Goal: Information Seeking & Learning: Learn about a topic

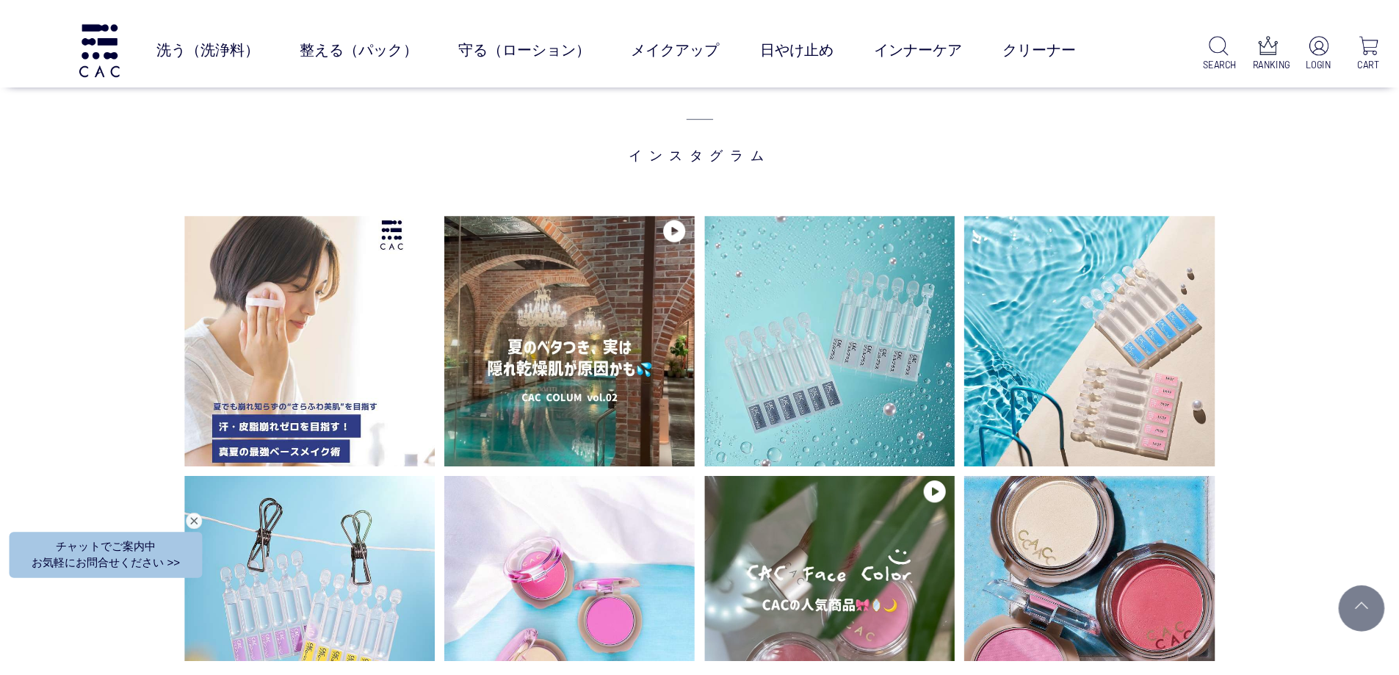
scroll to position [3513, 0]
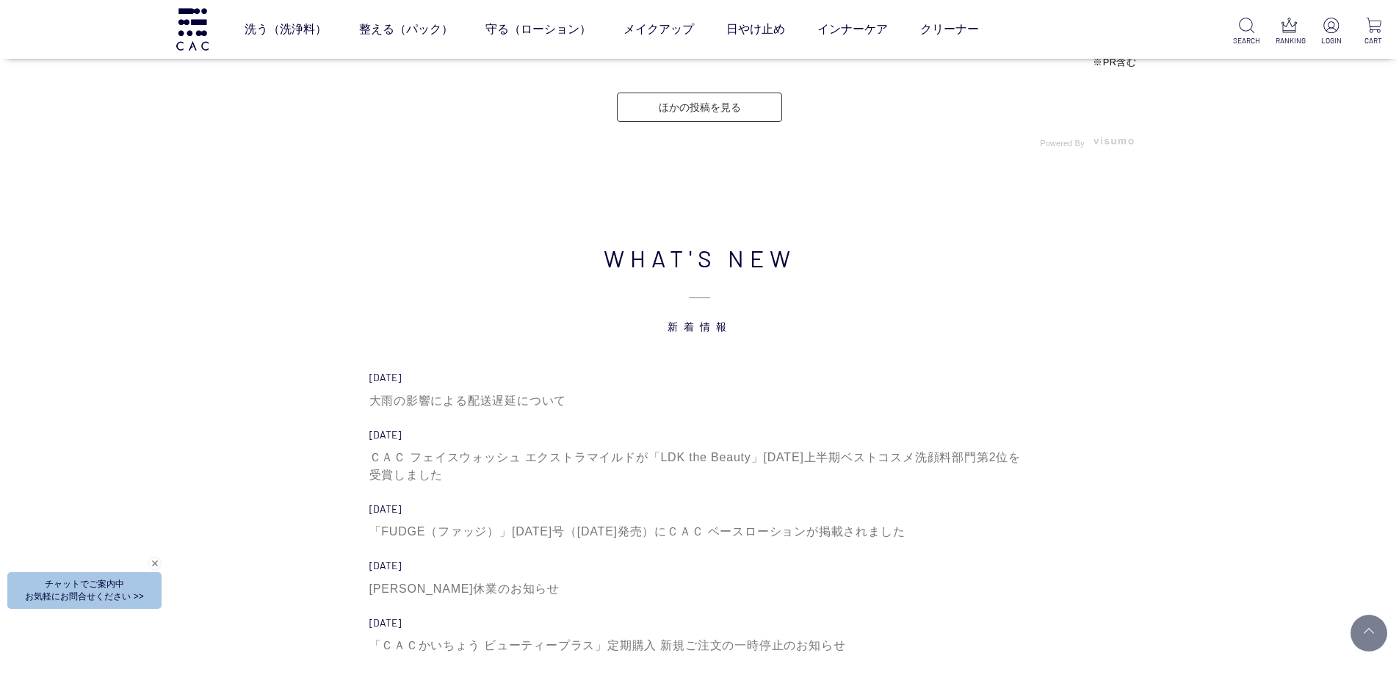
scroll to position [4627, 0]
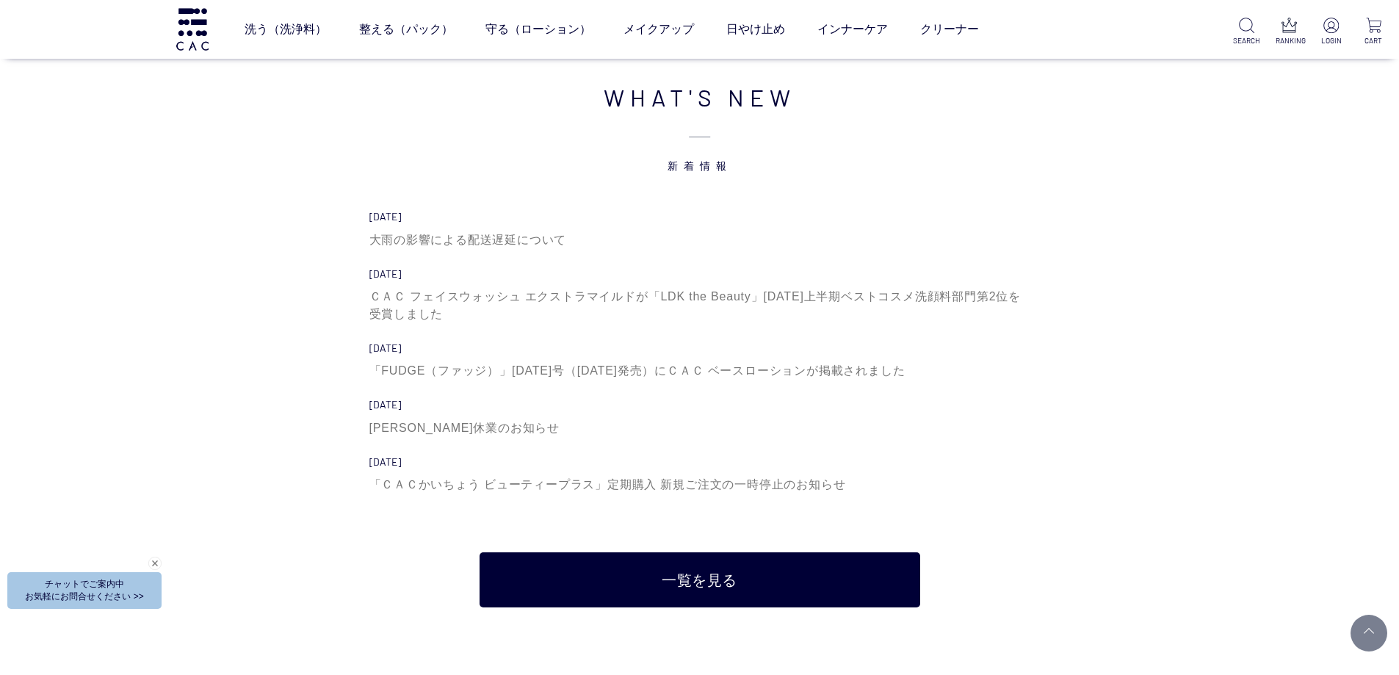
click at [423, 249] on li "2025.08.12 大雨の影響による配送遅延について" at bounding box center [699, 238] width 661 height 57
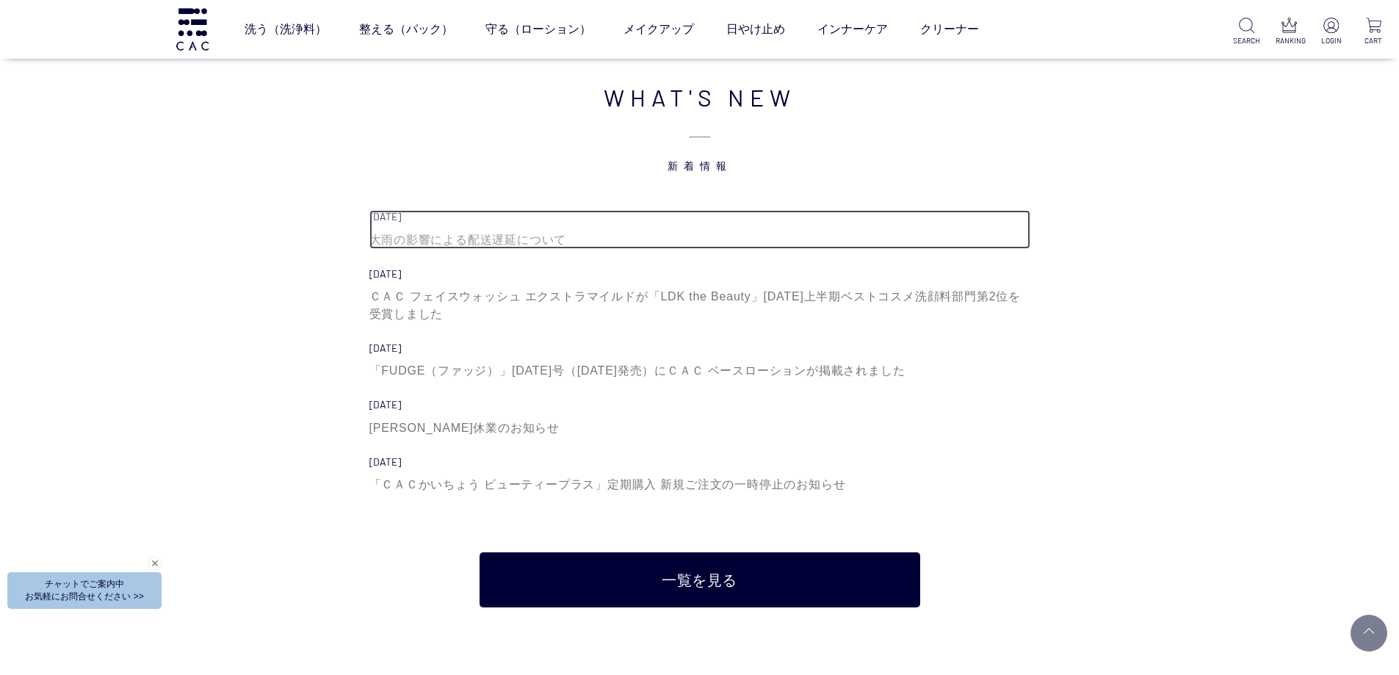
click at [430, 245] on div "大雨の影響による配送遅延について" at bounding box center [699, 240] width 661 height 18
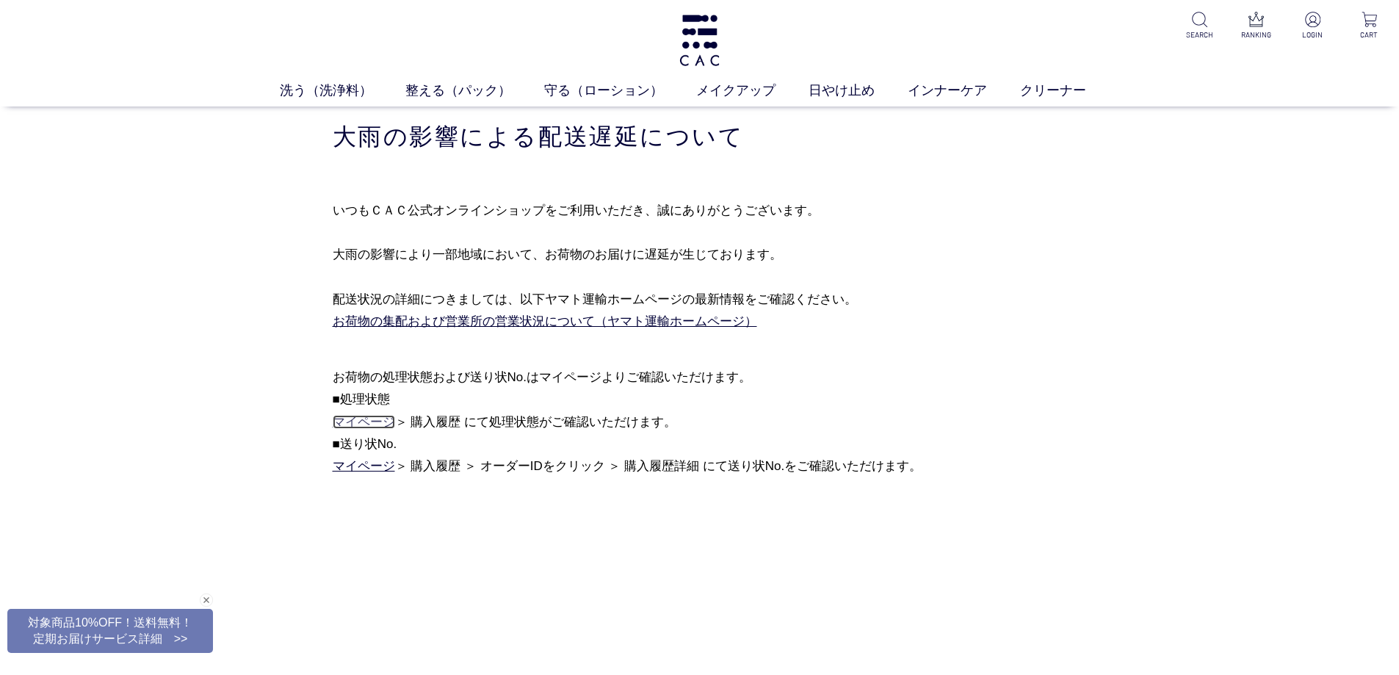
click at [361, 424] on link "マイページ" at bounding box center [364, 422] width 62 height 14
click at [358, 467] on link "マイページ" at bounding box center [364, 466] width 62 height 14
click at [724, 27] on div "洗う（洗浄料） 液体洗浄料 パウダー洗浄料 泡洗顔料 グッズ 整える（パック） フェイスパック ヘアパック 守る（ローション） 保湿化粧水 柔軟化粧水 美容液…" at bounding box center [699, 53] width 1399 height 106
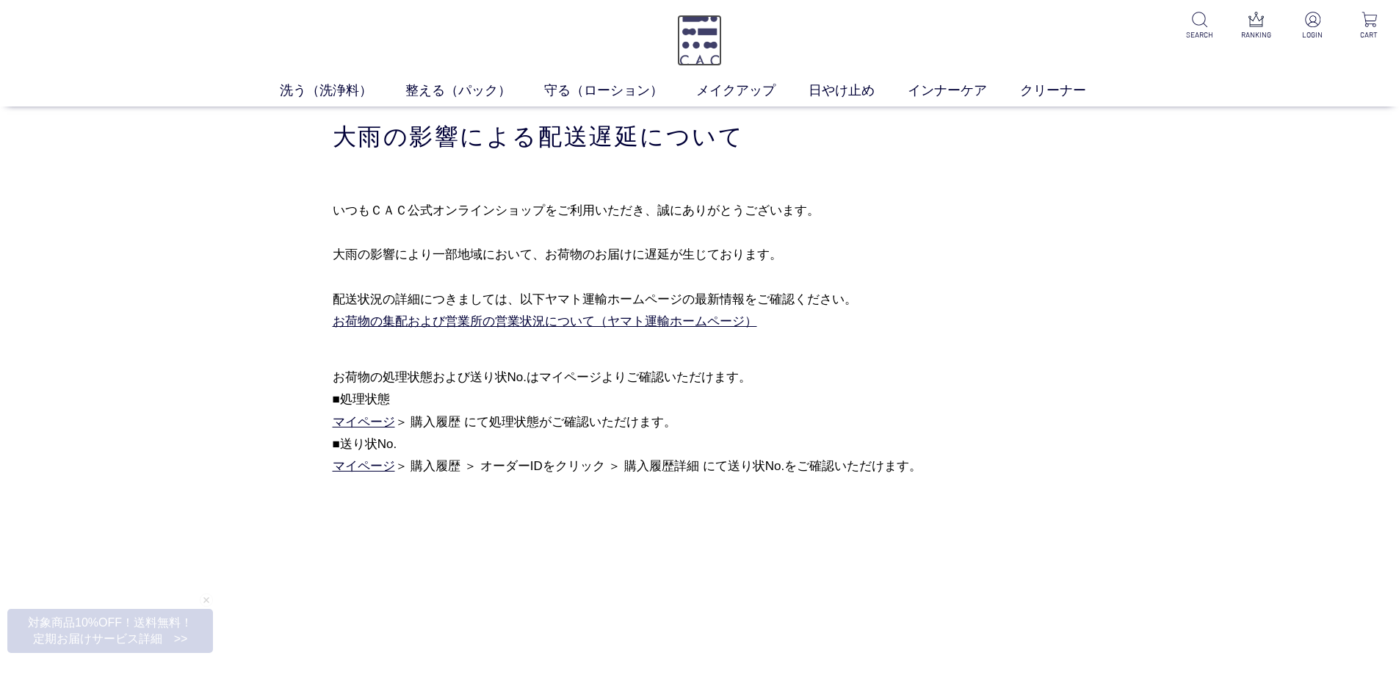
click at [712, 34] on img at bounding box center [699, 40] width 45 height 51
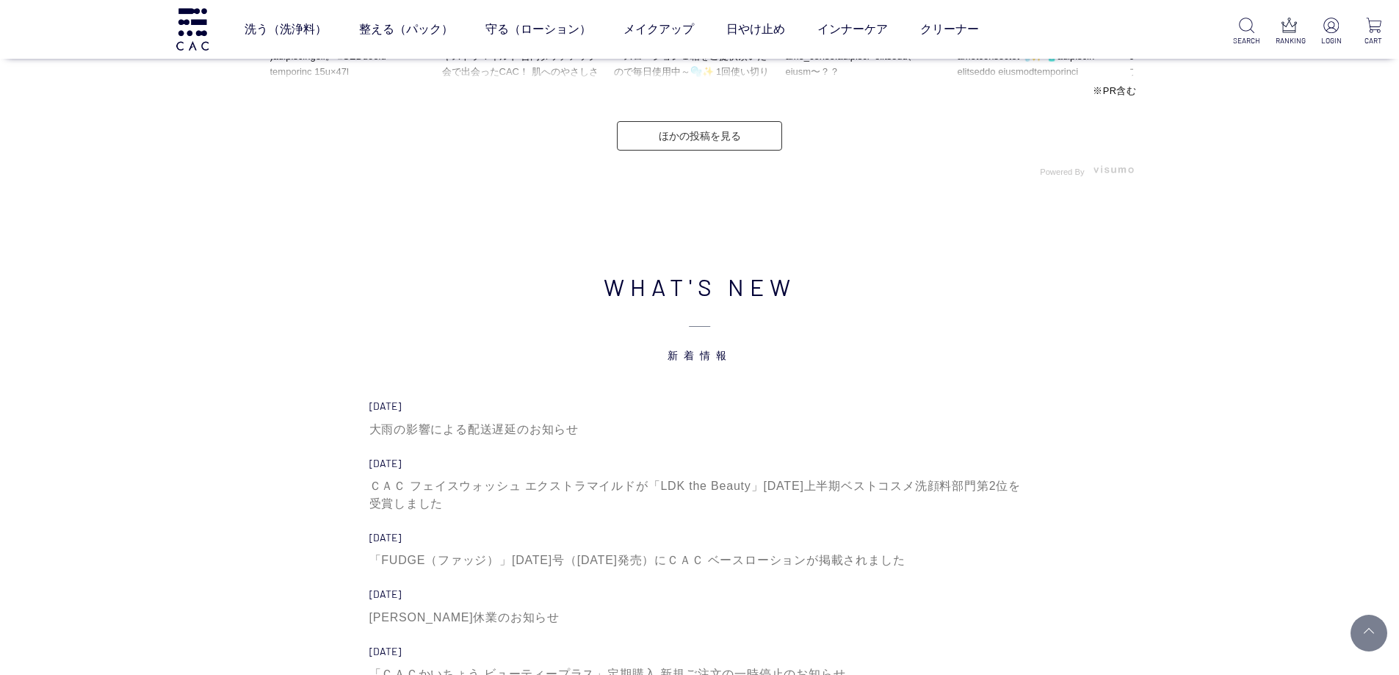
scroll to position [4553, 0]
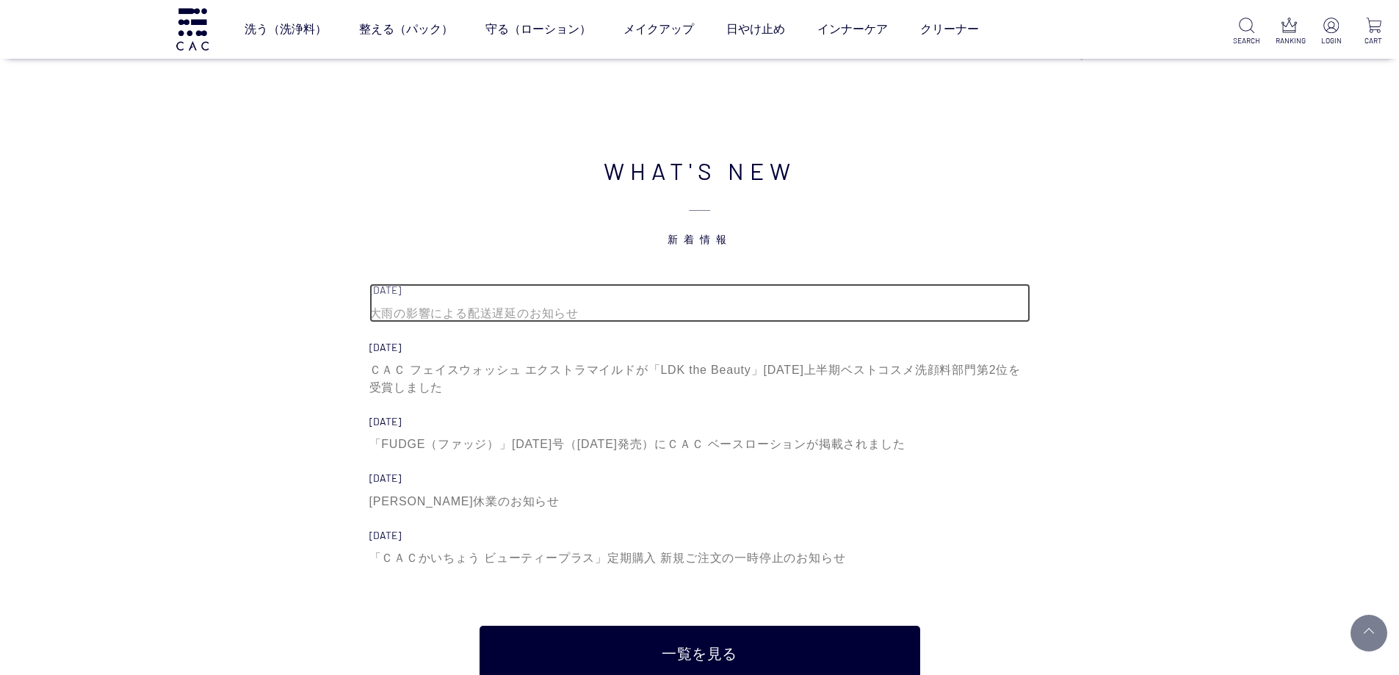
click at [574, 319] on div "大雨の影響による配送遅延のお知らせ" at bounding box center [699, 314] width 661 height 18
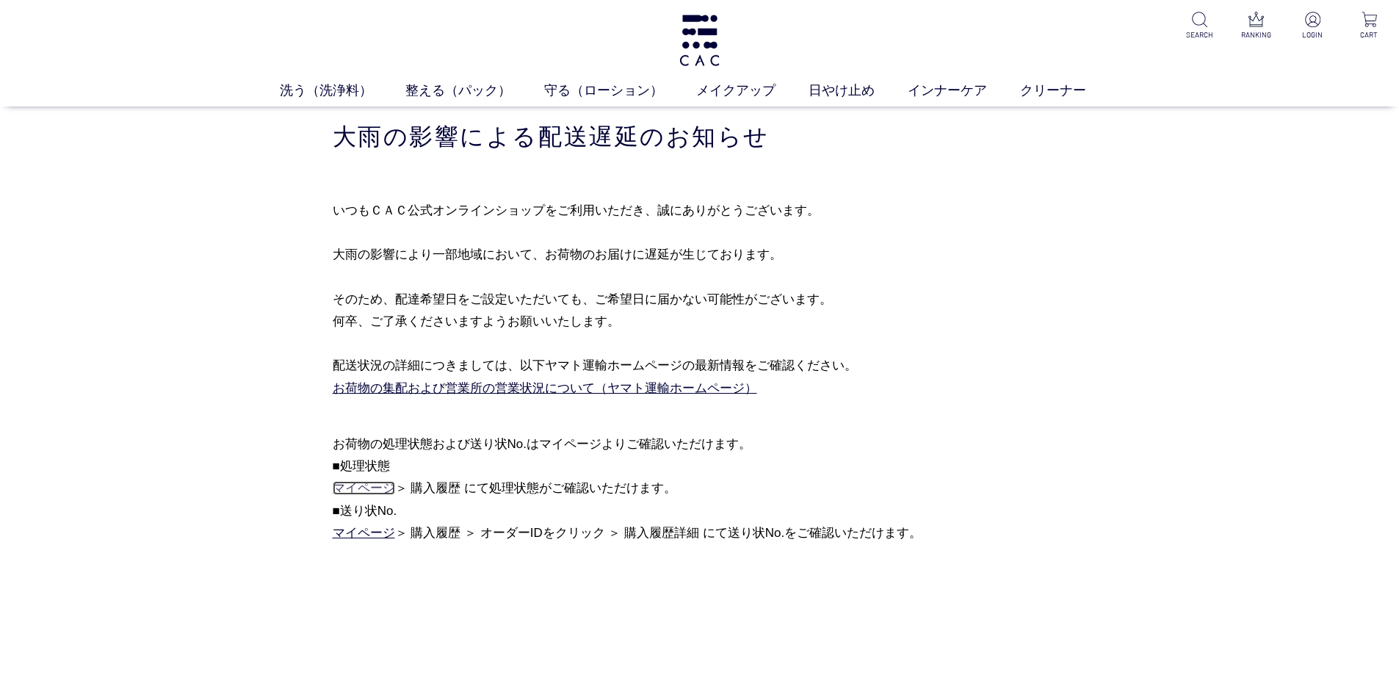
click at [385, 494] on link "マイページ" at bounding box center [364, 488] width 62 height 14
click at [371, 526] on link "マイページ" at bounding box center [364, 533] width 62 height 14
click at [709, 38] on img at bounding box center [699, 40] width 45 height 51
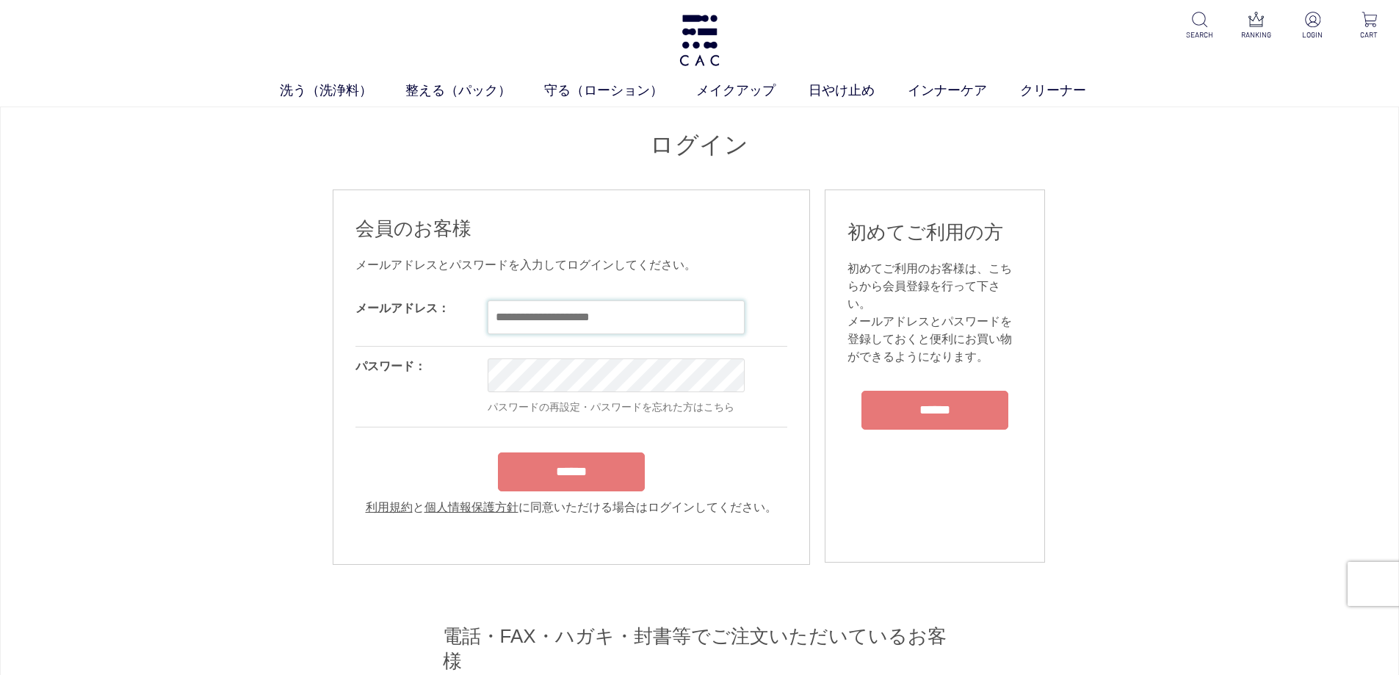
click at [538, 309] on input "email" at bounding box center [616, 317] width 257 height 34
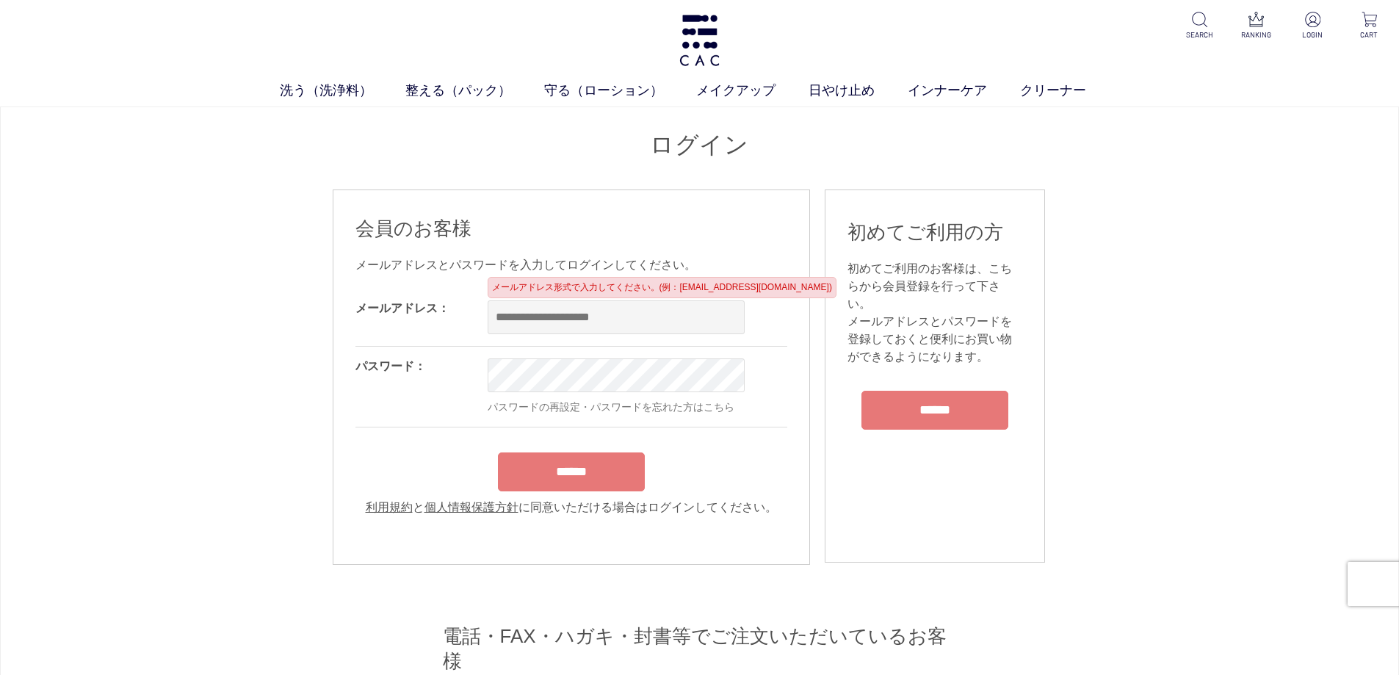
click at [596, 335] on div "OK" at bounding box center [679, 317] width 382 height 57
click at [595, 323] on input "email" at bounding box center [616, 317] width 257 height 34
type input "**********"
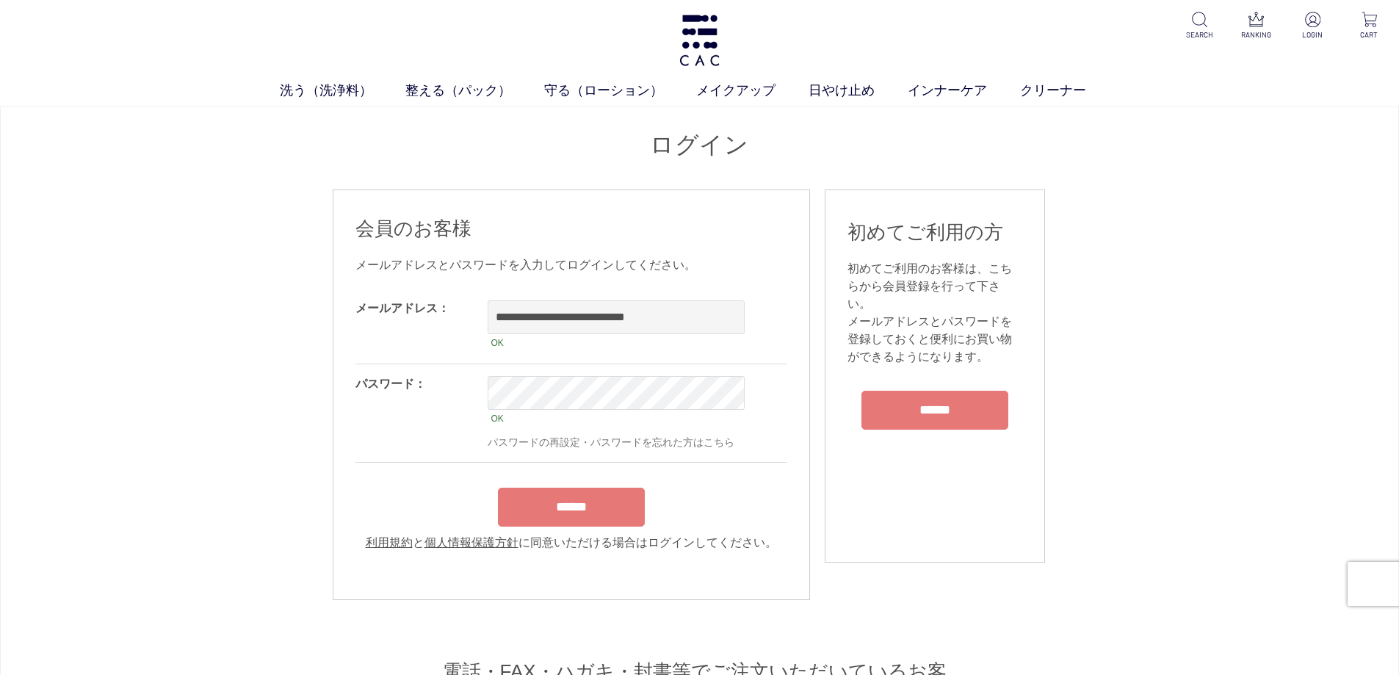
click at [587, 510] on input "******" at bounding box center [571, 507] width 147 height 39
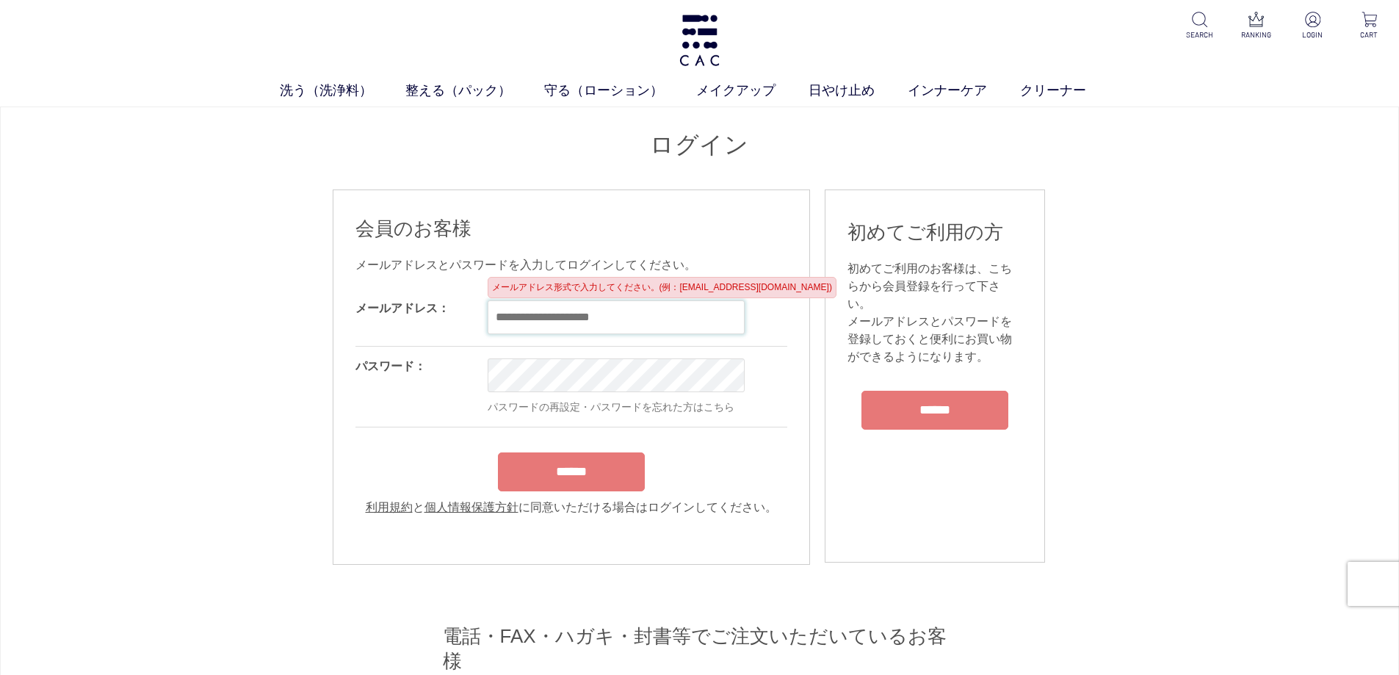
click at [572, 316] on input "email" at bounding box center [616, 317] width 257 height 34
type input "**********"
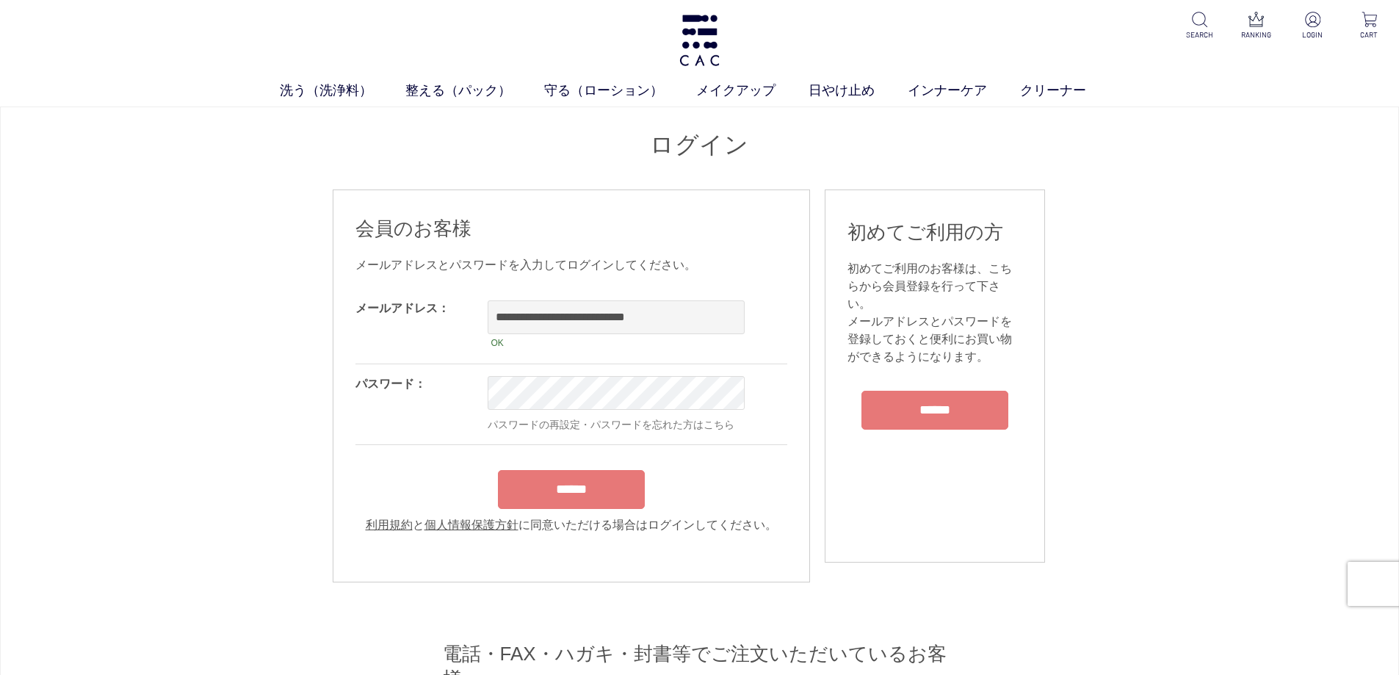
click at [505, 493] on div "******" at bounding box center [571, 486] width 432 height 46
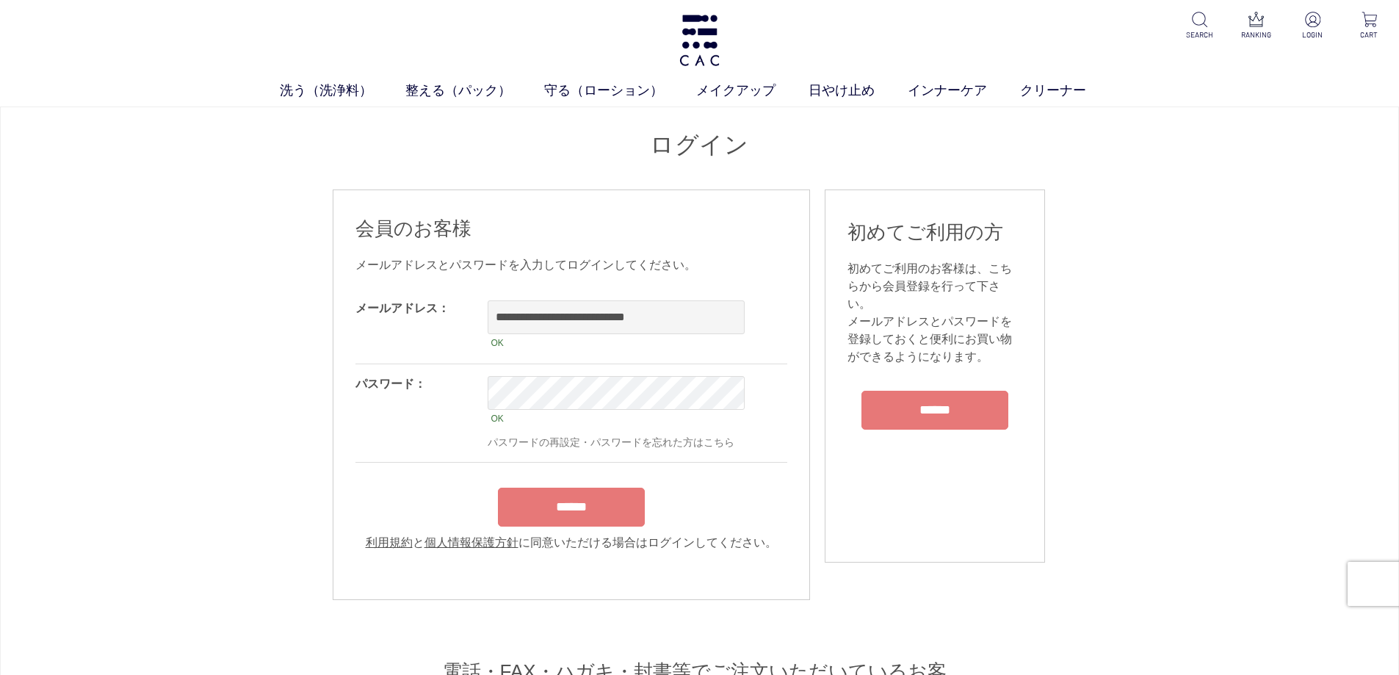
click at [508, 506] on input "******" at bounding box center [571, 507] width 147 height 39
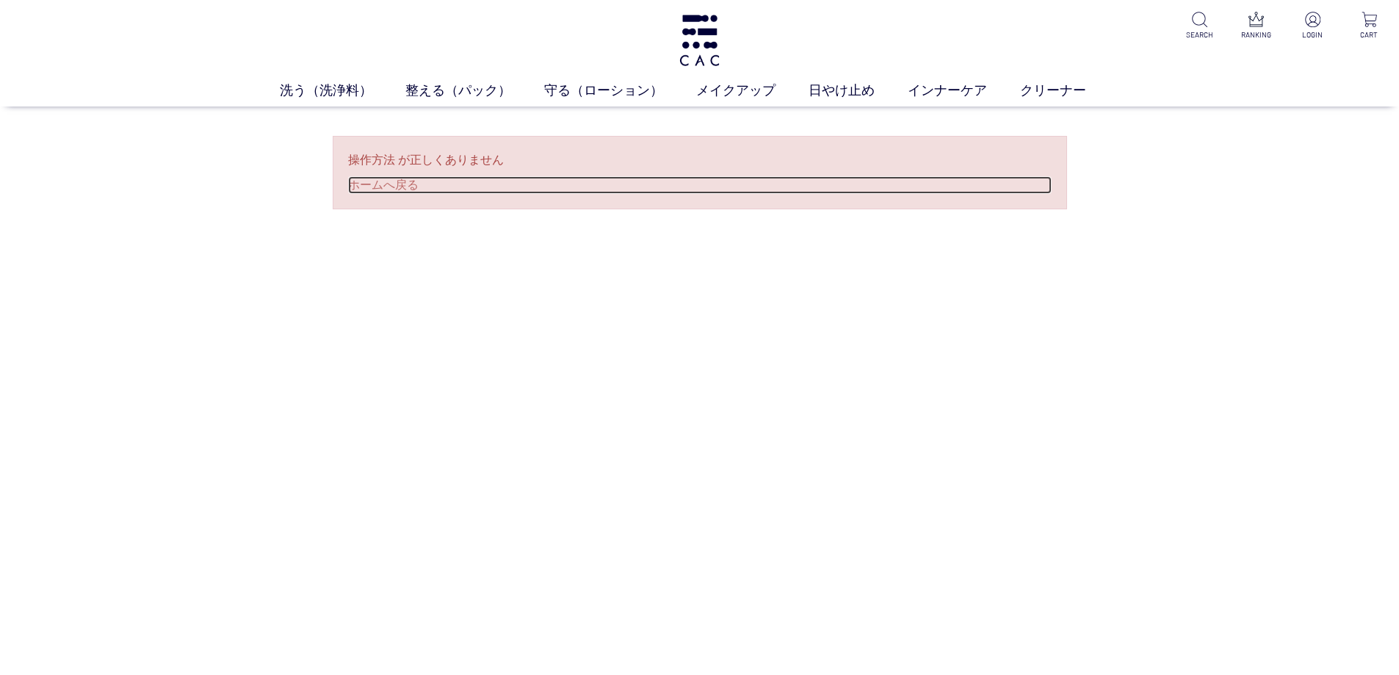
click at [350, 180] on link "ホームへ戻る" at bounding box center [700, 185] width 704 height 18
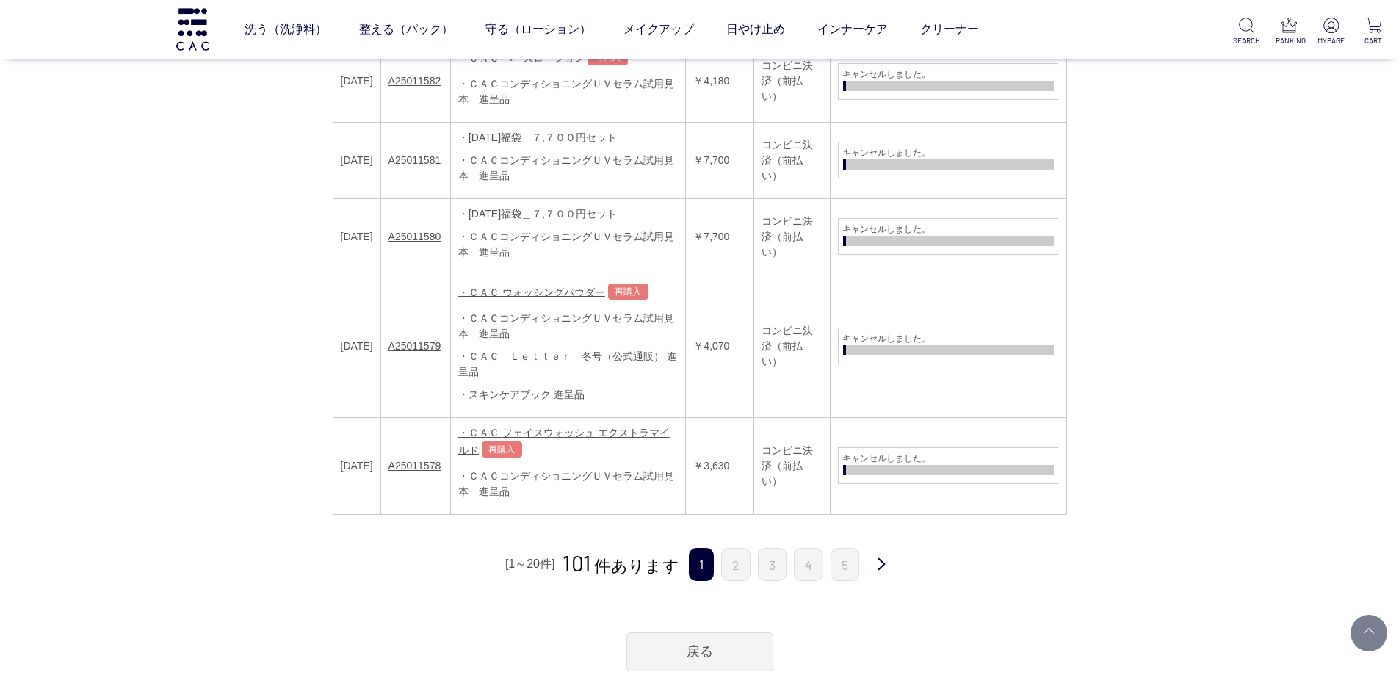
scroll to position [2130, 0]
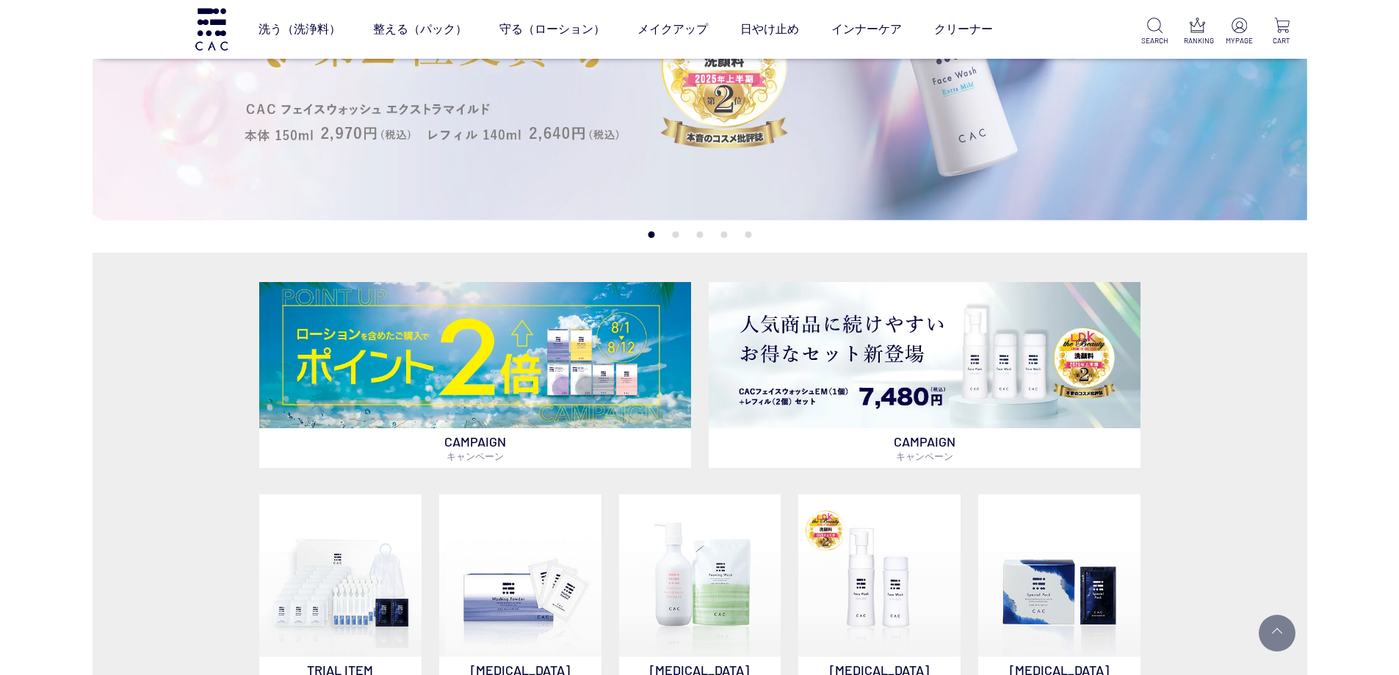
scroll to position [441, 0]
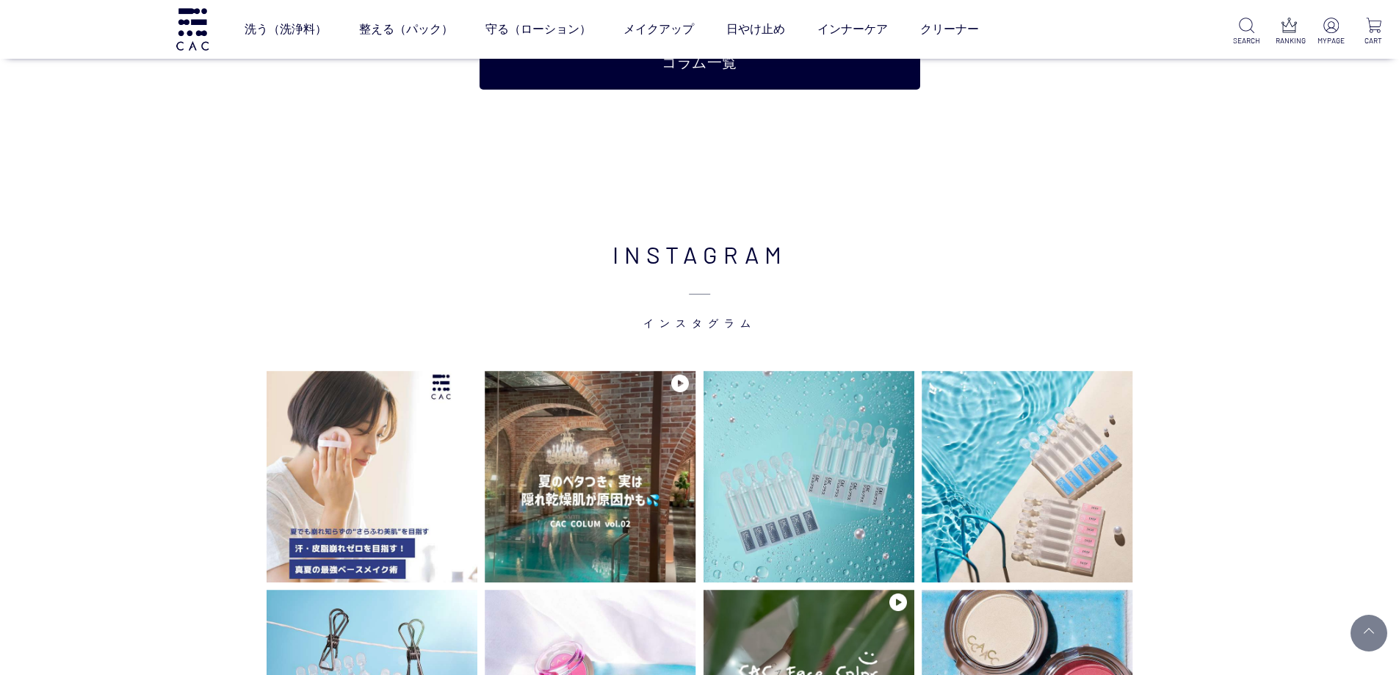
scroll to position [3158, 0]
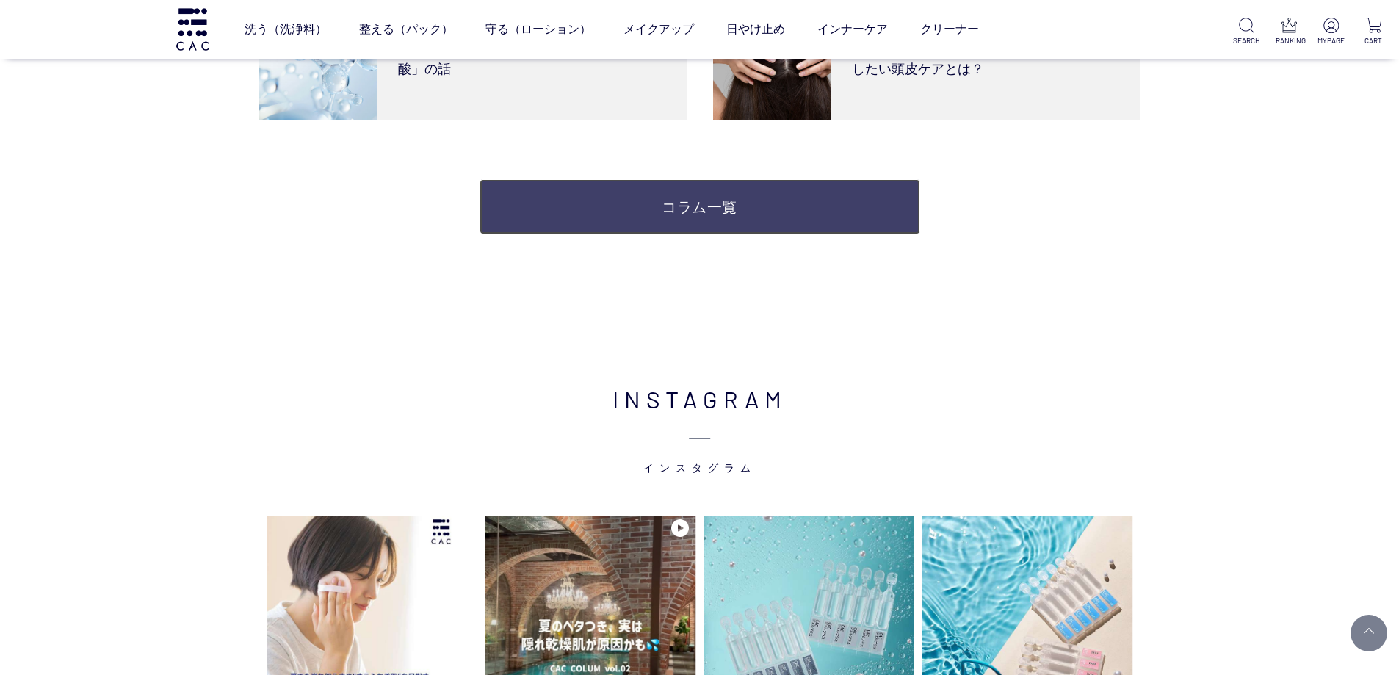
click at [706, 203] on link "コラム一覧" at bounding box center [700, 206] width 441 height 55
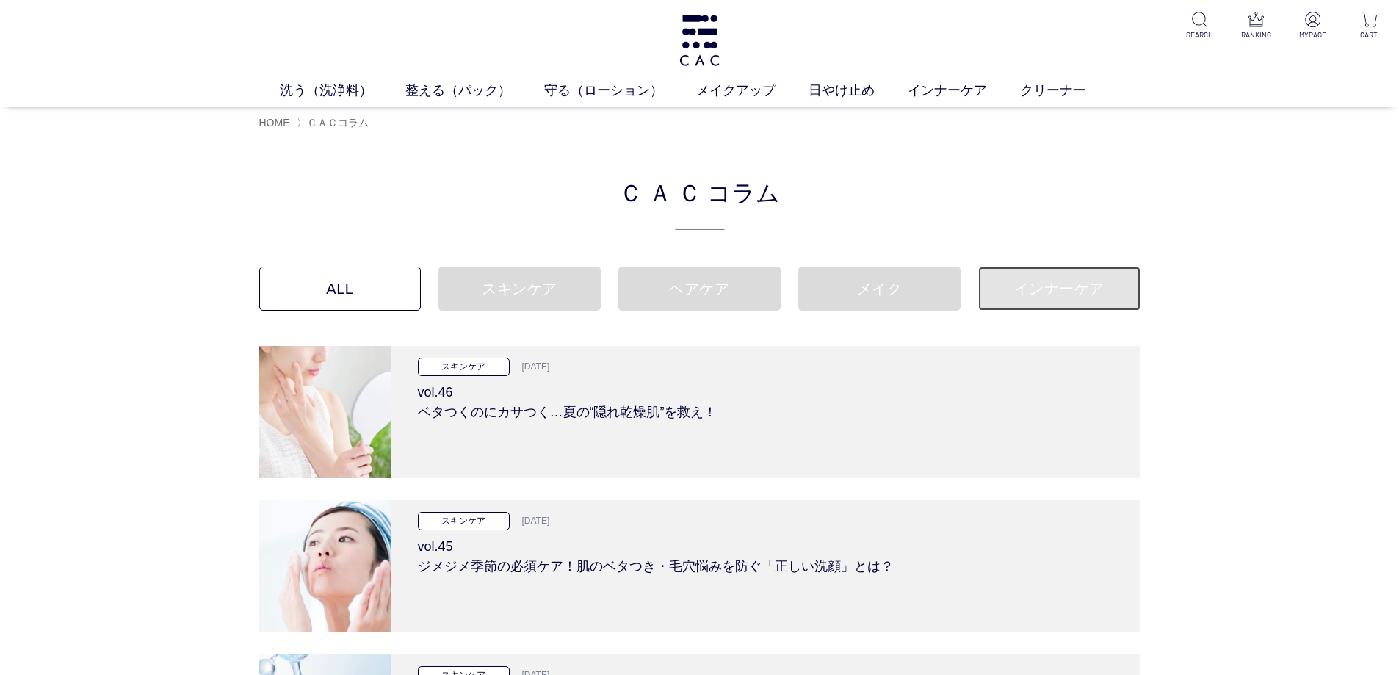
click at [1088, 280] on link "インナーケア" at bounding box center [1059, 289] width 162 height 44
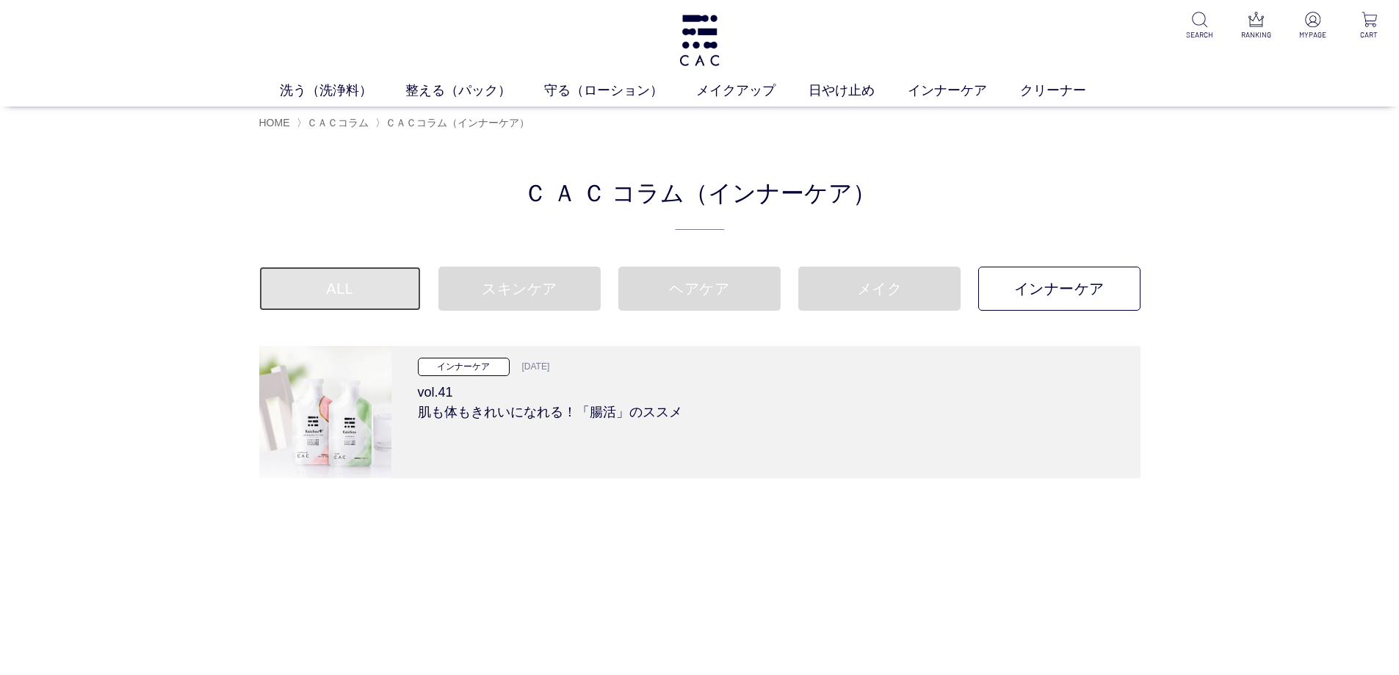
click at [385, 287] on link "ALL" at bounding box center [340, 289] width 162 height 44
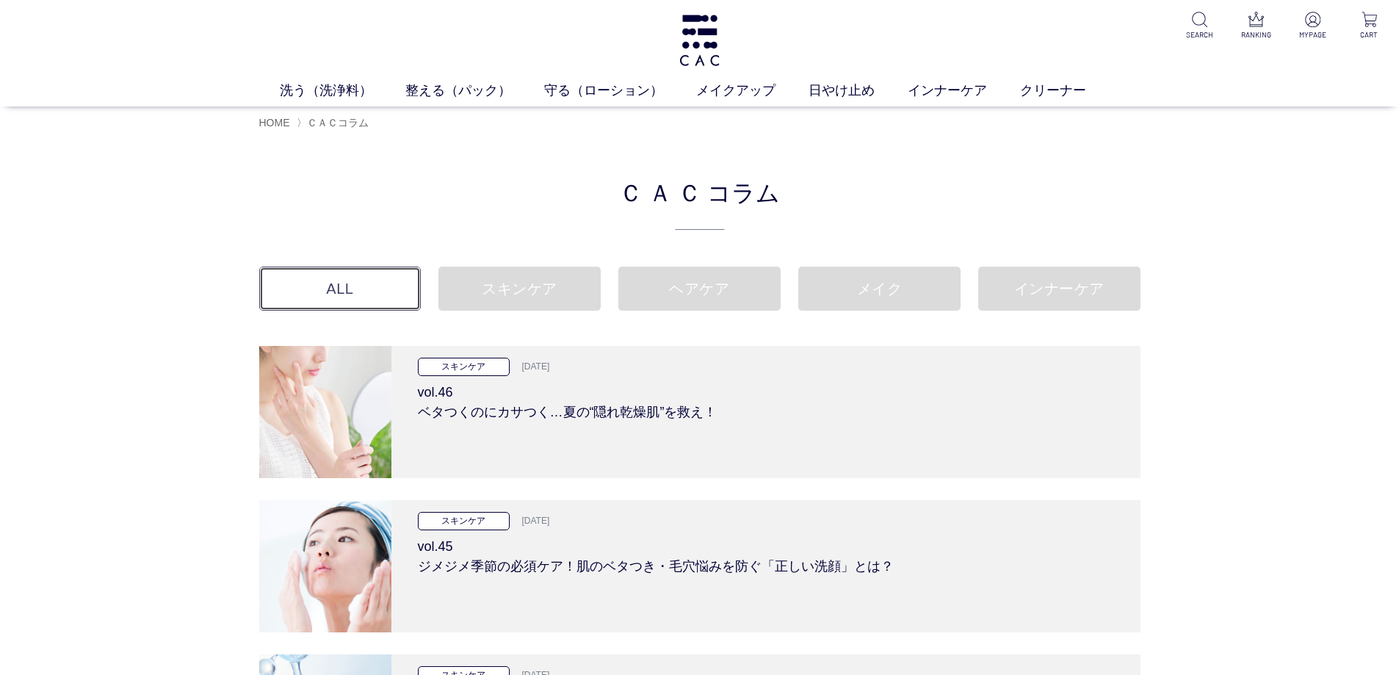
click at [379, 278] on link "ALL" at bounding box center [340, 289] width 162 height 44
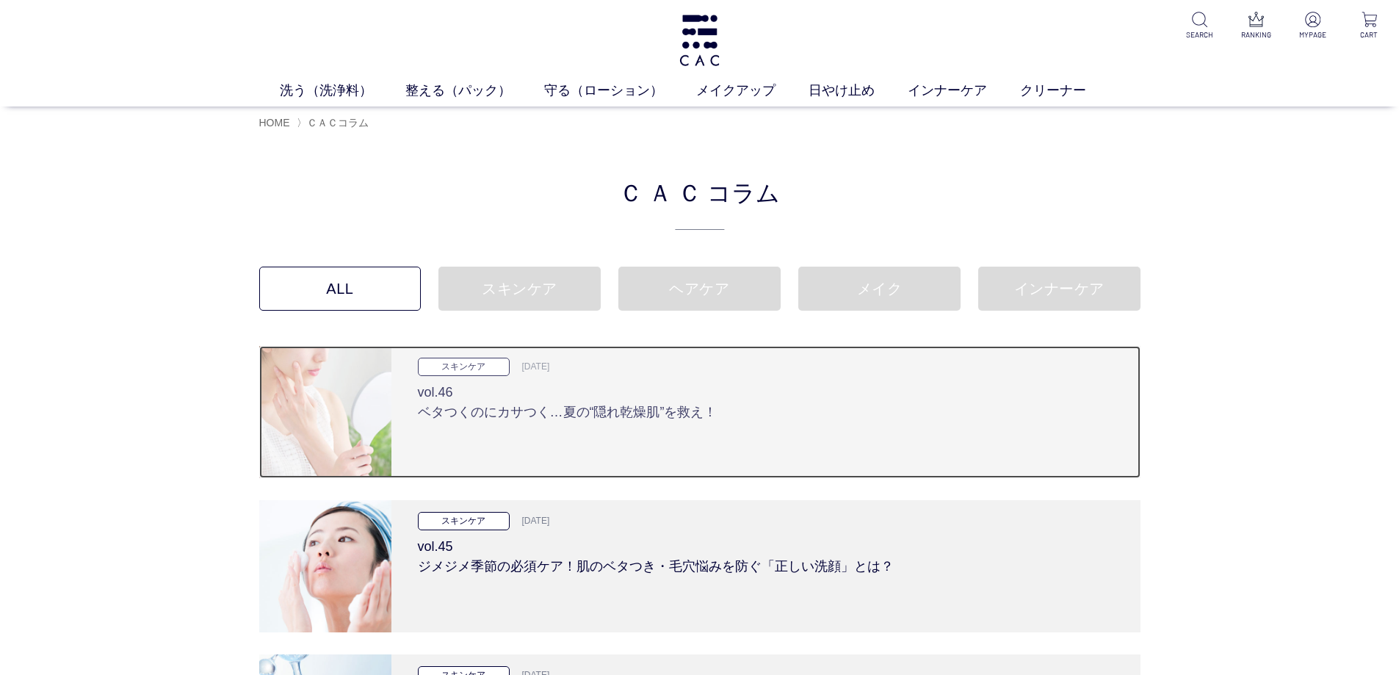
click at [632, 389] on h3 "vol.46 ベタつくのにカサつく…夏の“隠れ乾燥肌”を救え！" at bounding box center [766, 399] width 696 height 46
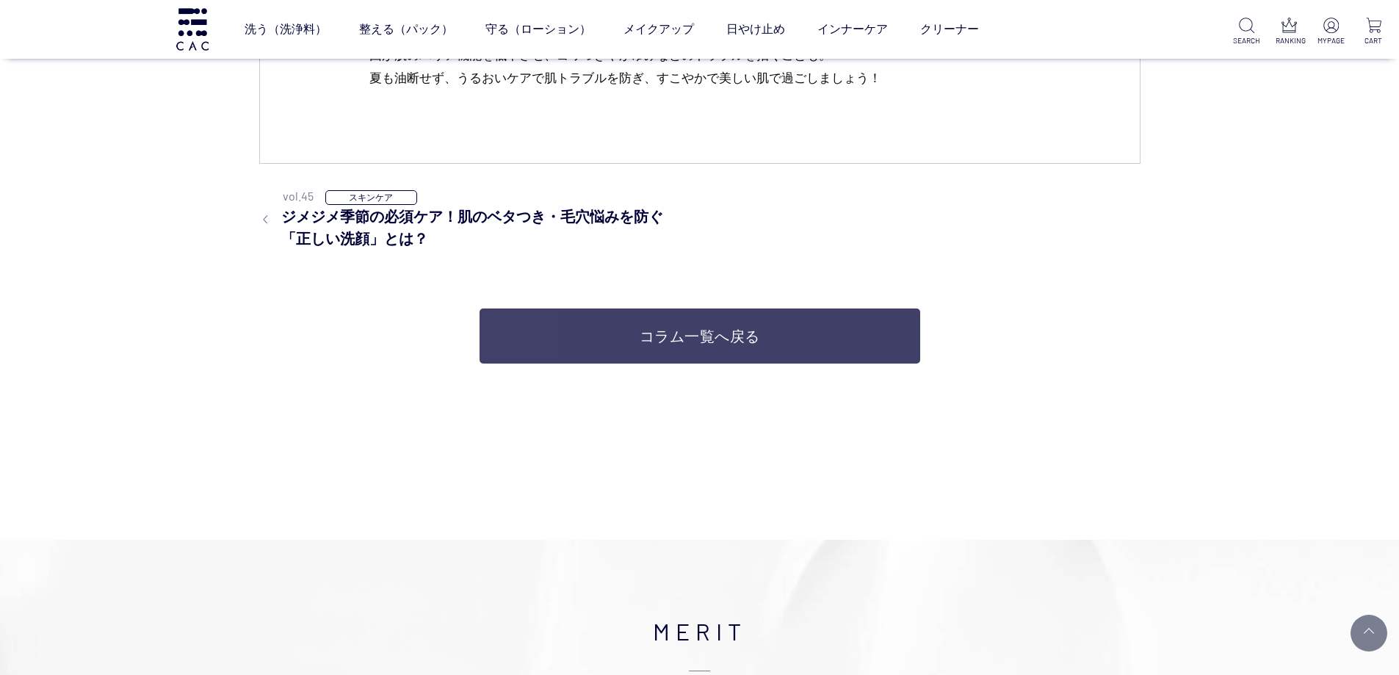
scroll to position [7491, 0]
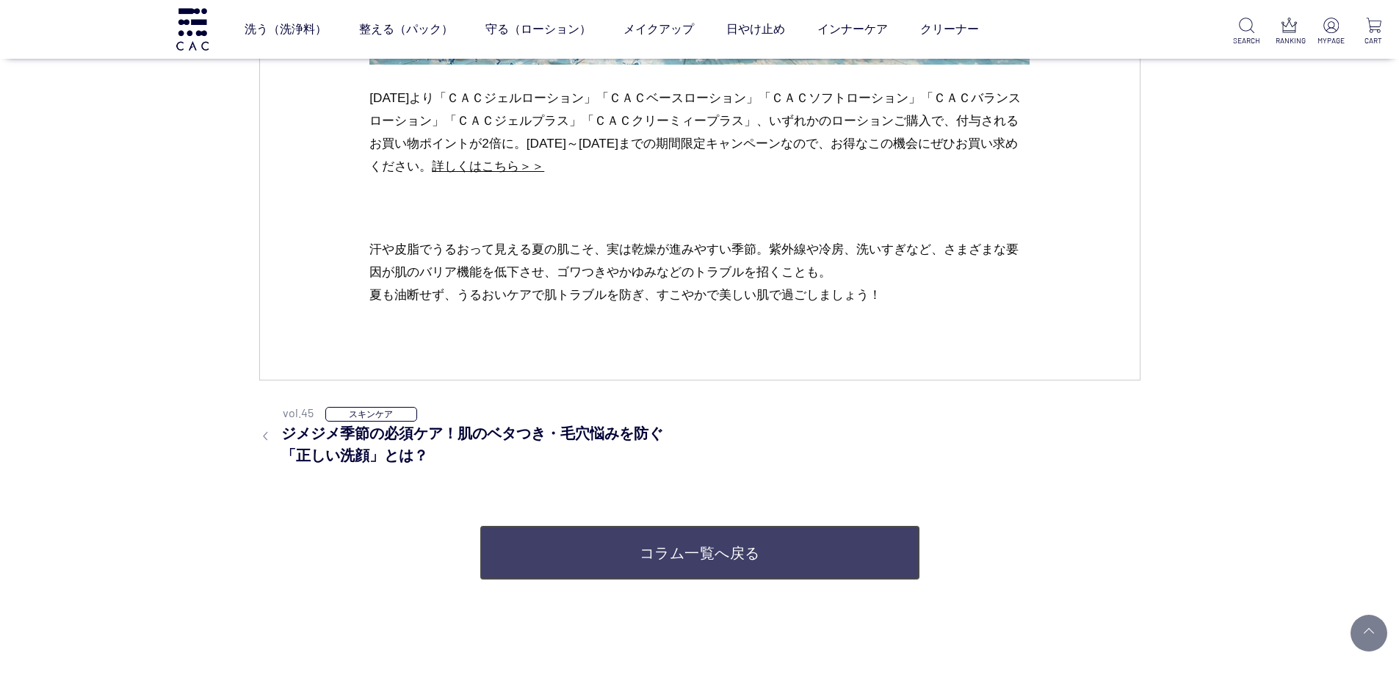
click at [662, 562] on link "コラム一覧へ戻る" at bounding box center [700, 552] width 441 height 55
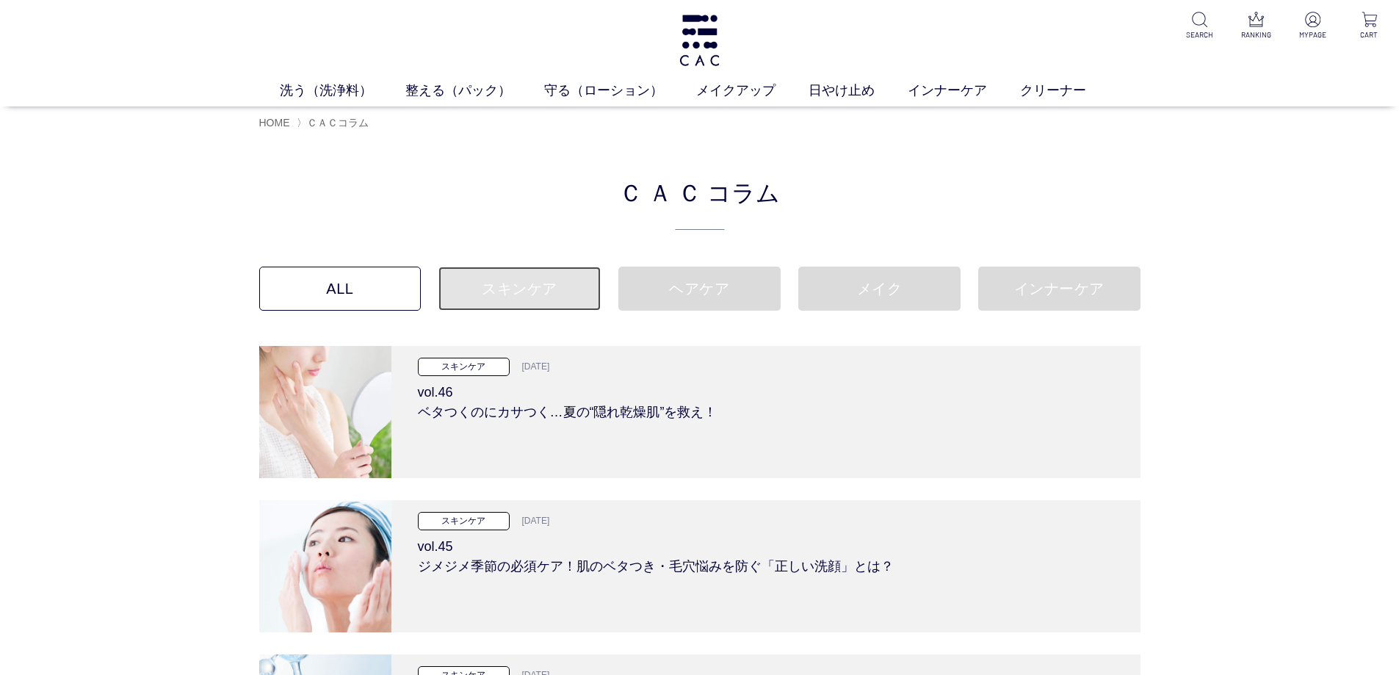
click at [563, 303] on link "スキンケア" at bounding box center [519, 289] width 162 height 44
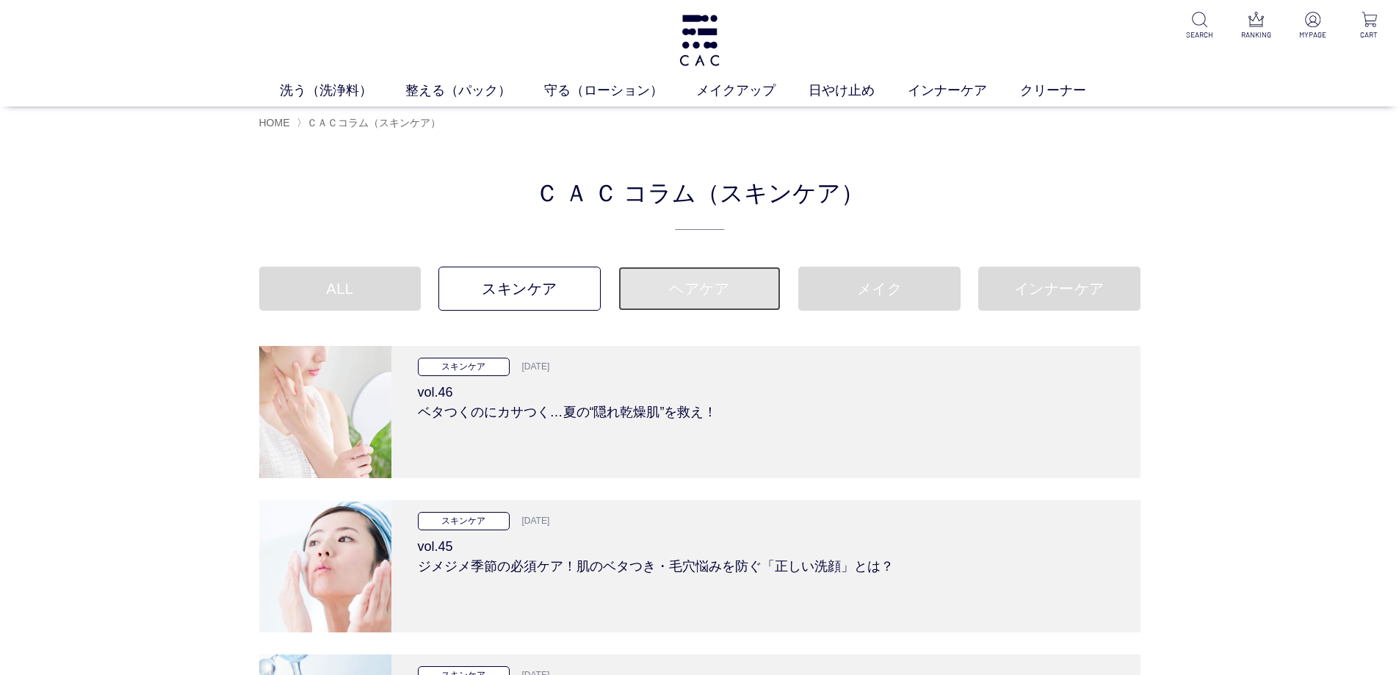
click at [736, 293] on link "ヘアケア" at bounding box center [699, 289] width 162 height 44
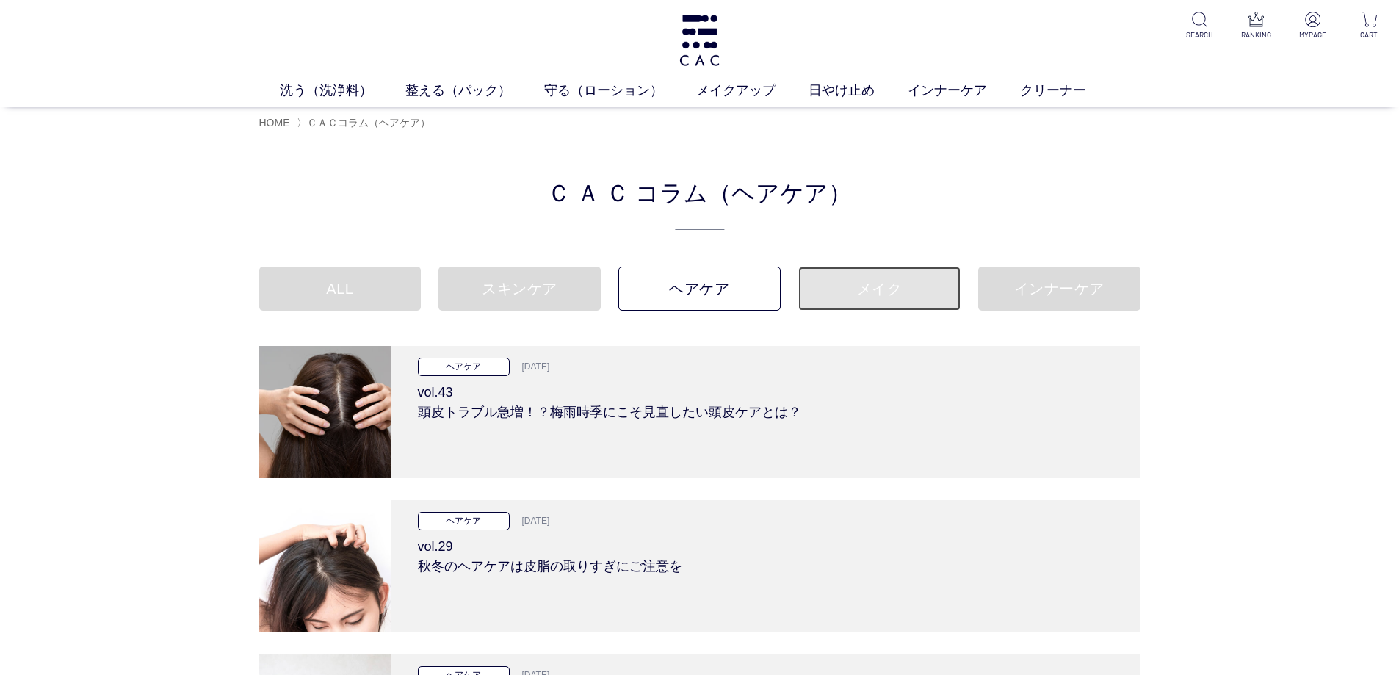
click at [892, 294] on link "メイク" at bounding box center [879, 289] width 162 height 44
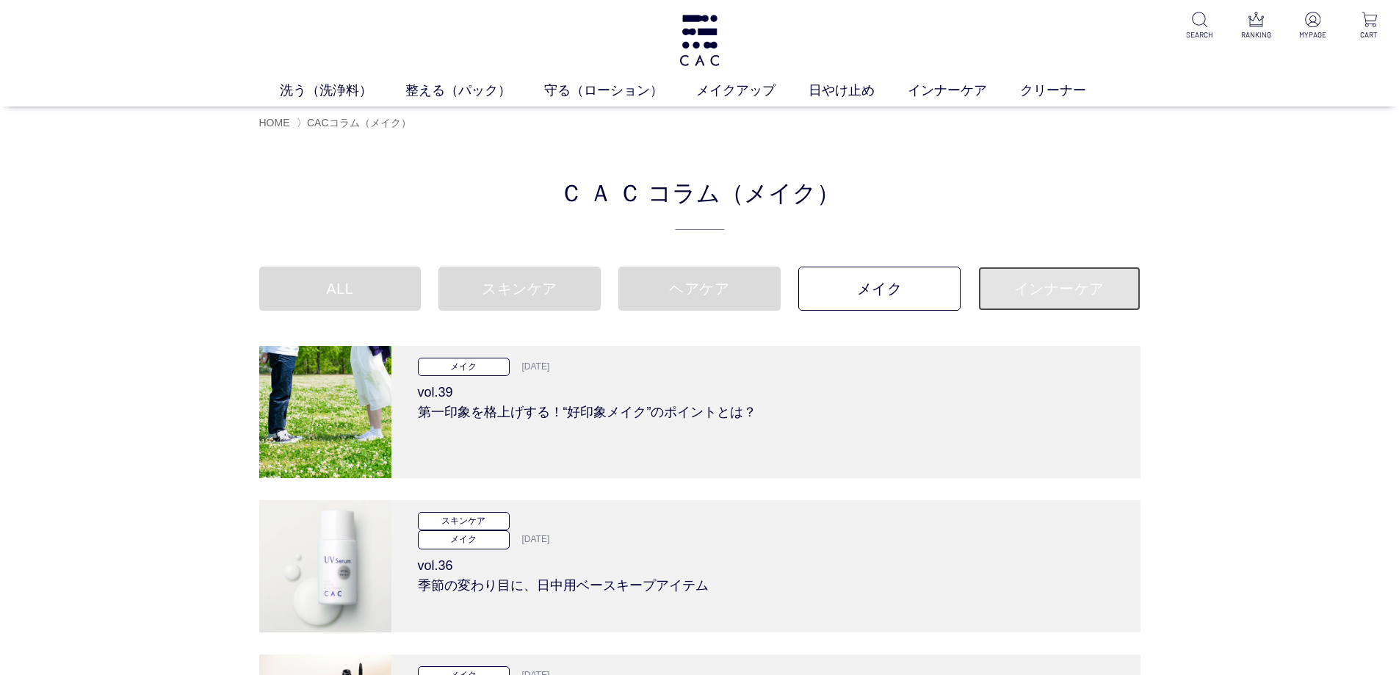
click at [1052, 300] on link "インナーケア" at bounding box center [1059, 289] width 162 height 44
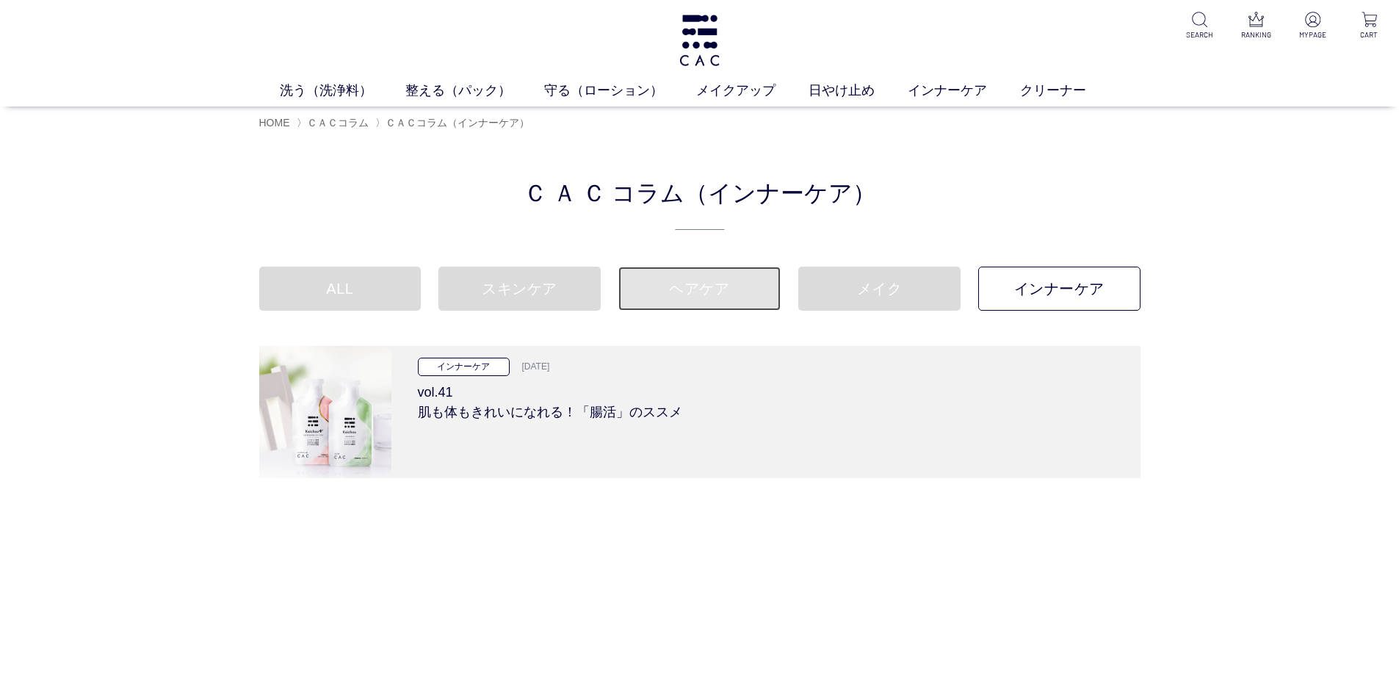
click at [682, 301] on link "ヘアケア" at bounding box center [699, 289] width 162 height 44
click at [653, 300] on link "ヘアケア" at bounding box center [699, 289] width 162 height 44
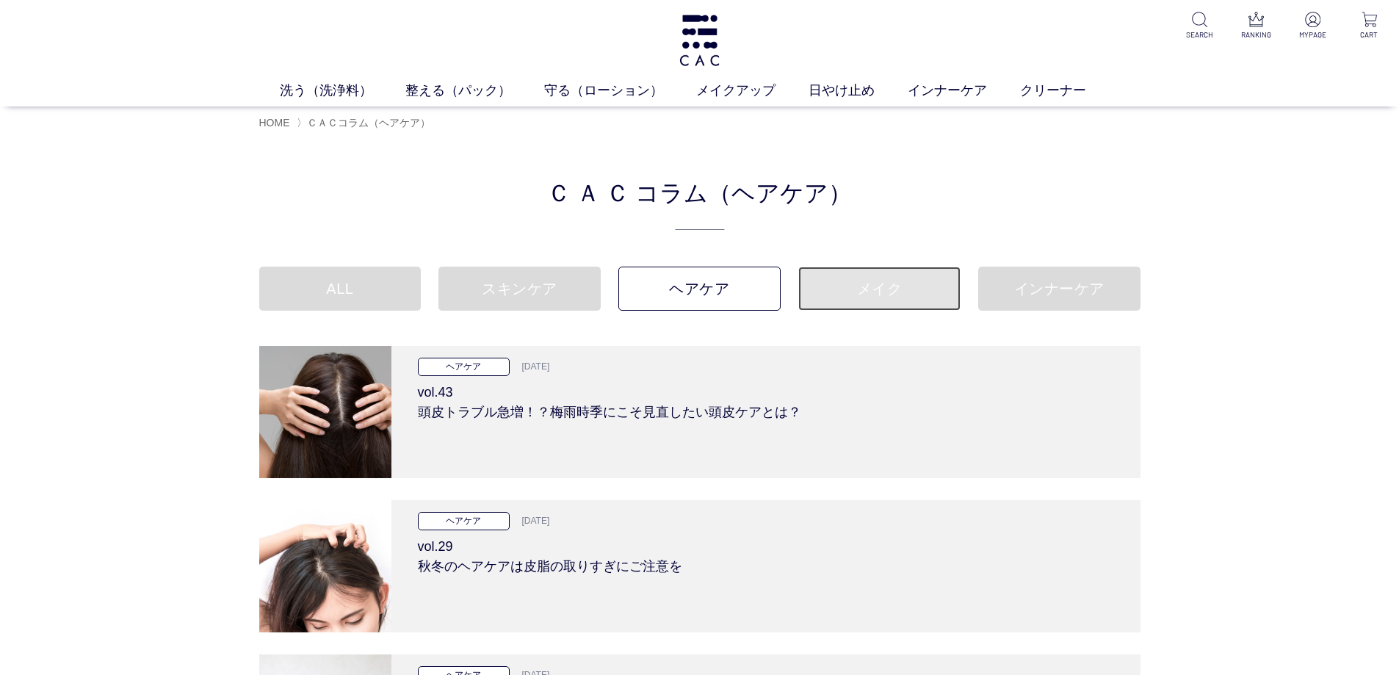
click at [856, 302] on link "メイク" at bounding box center [879, 289] width 162 height 44
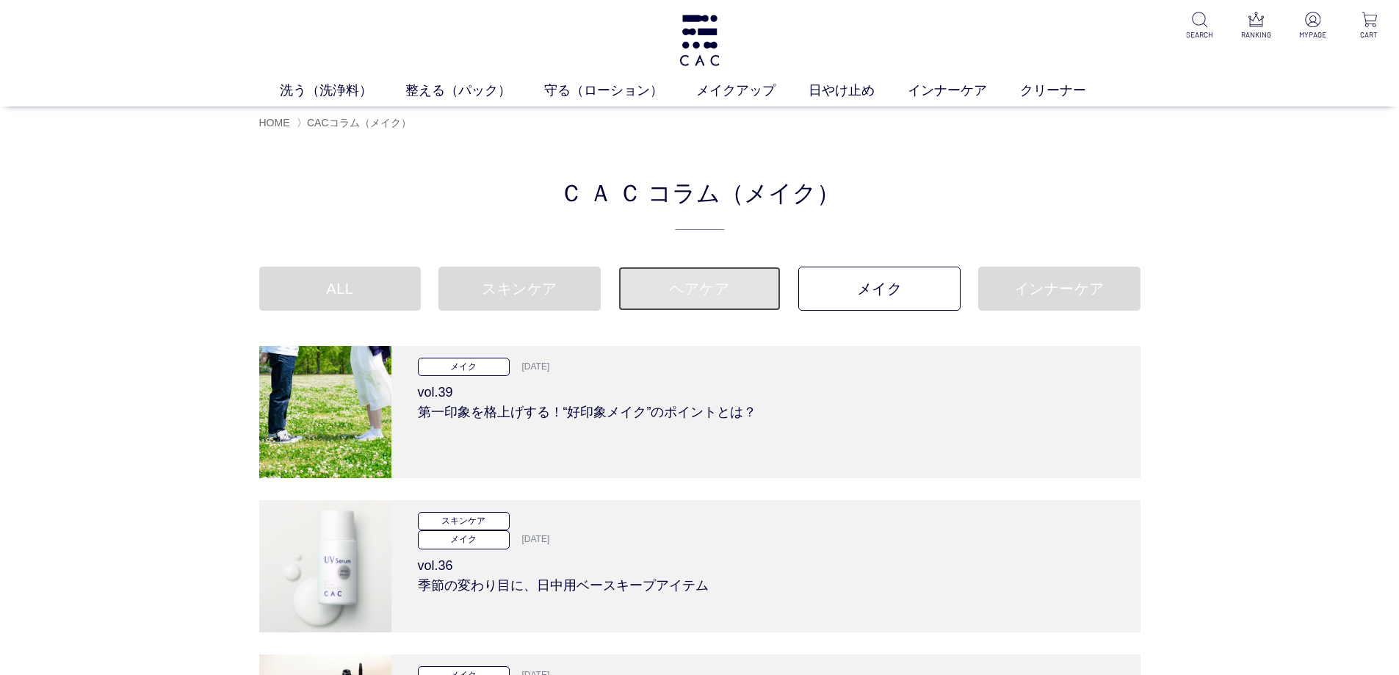
click at [702, 300] on link "ヘアケア" at bounding box center [699, 289] width 162 height 44
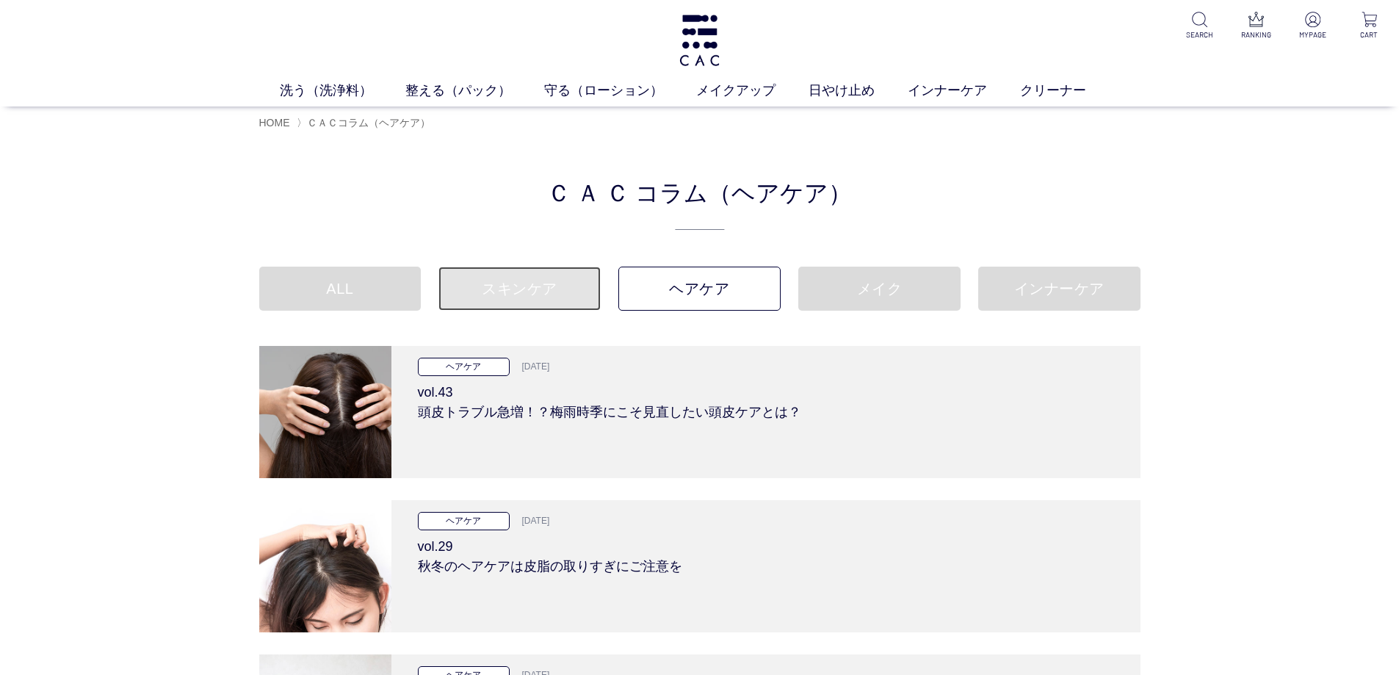
click at [523, 289] on link "スキンケア" at bounding box center [519, 289] width 162 height 44
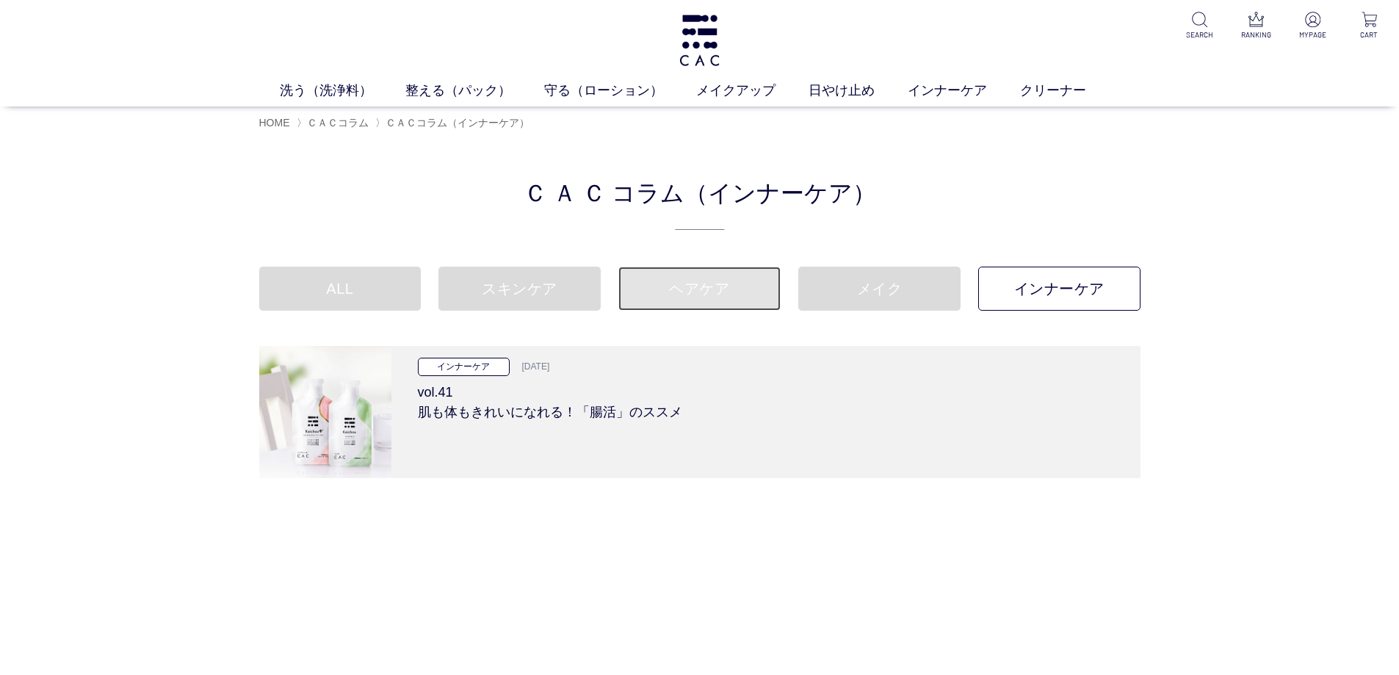
click at [700, 303] on link "ヘアケア" at bounding box center [699, 289] width 162 height 44
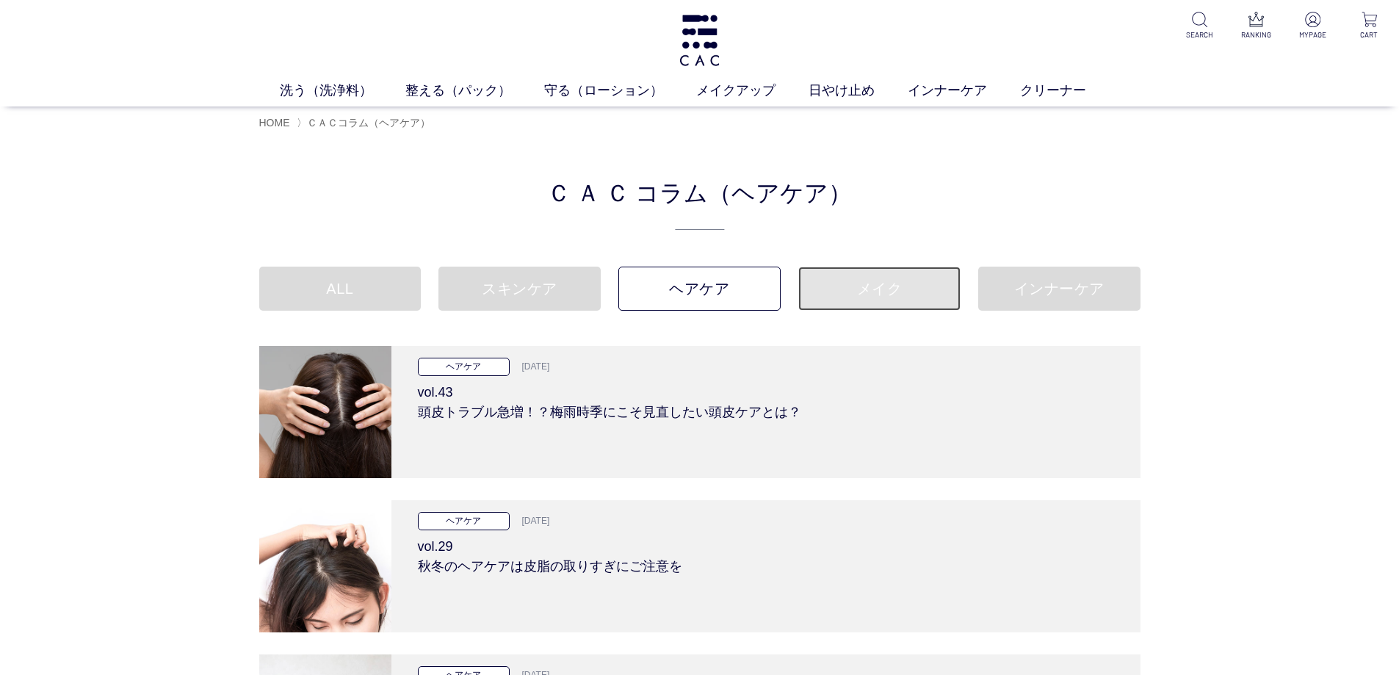
click at [853, 297] on link "メイク" at bounding box center [879, 289] width 162 height 44
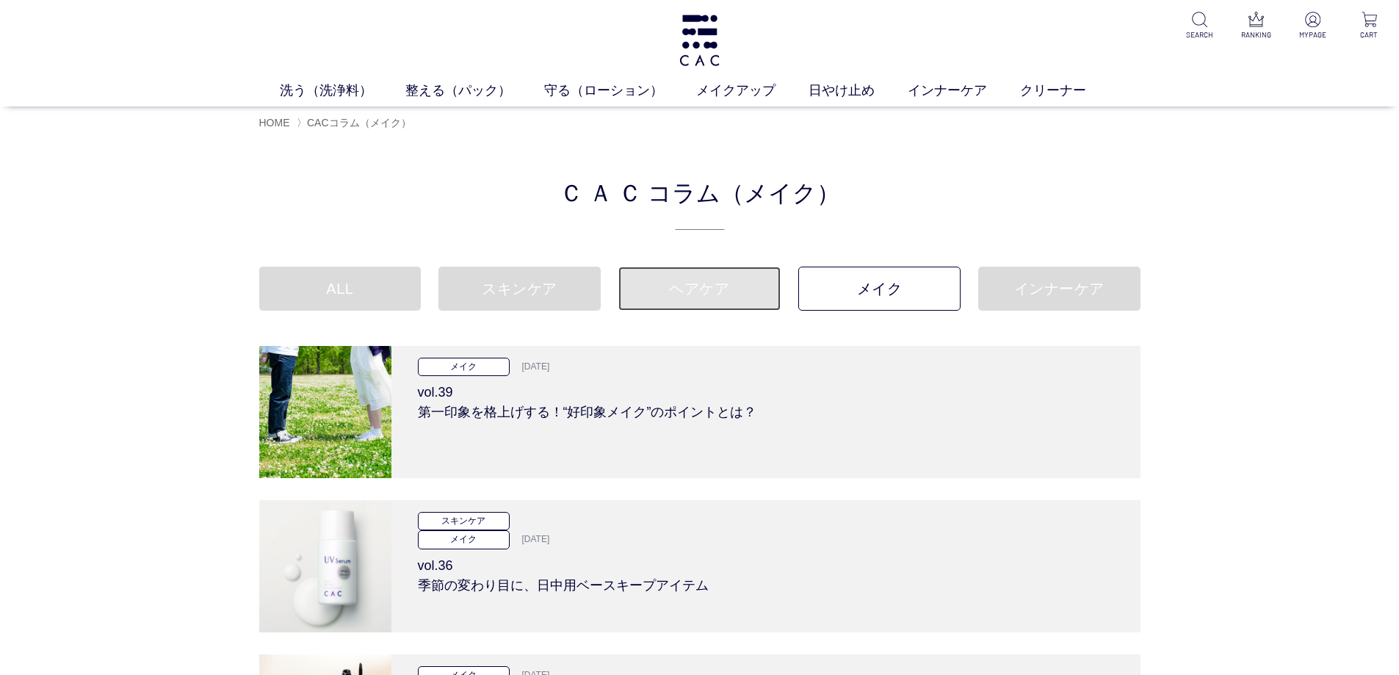
click at [730, 303] on link "ヘアケア" at bounding box center [699, 289] width 162 height 44
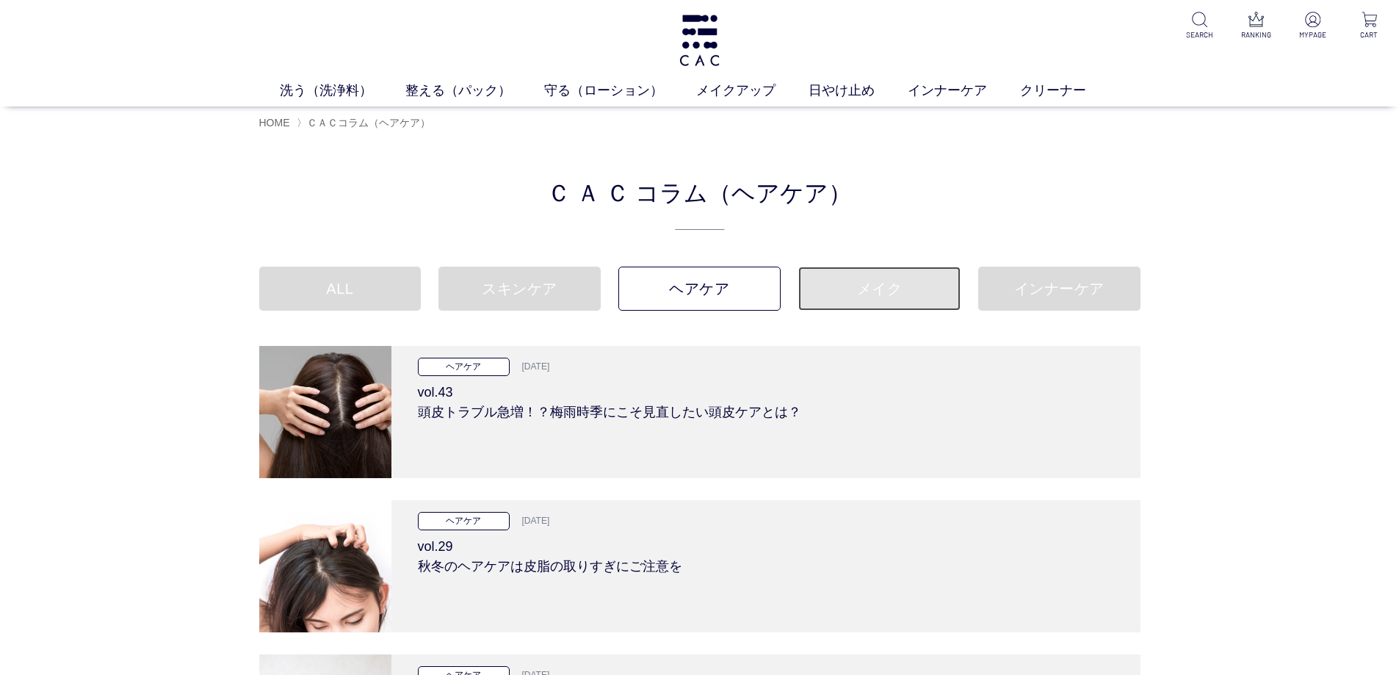
click at [859, 302] on link "メイク" at bounding box center [879, 289] width 162 height 44
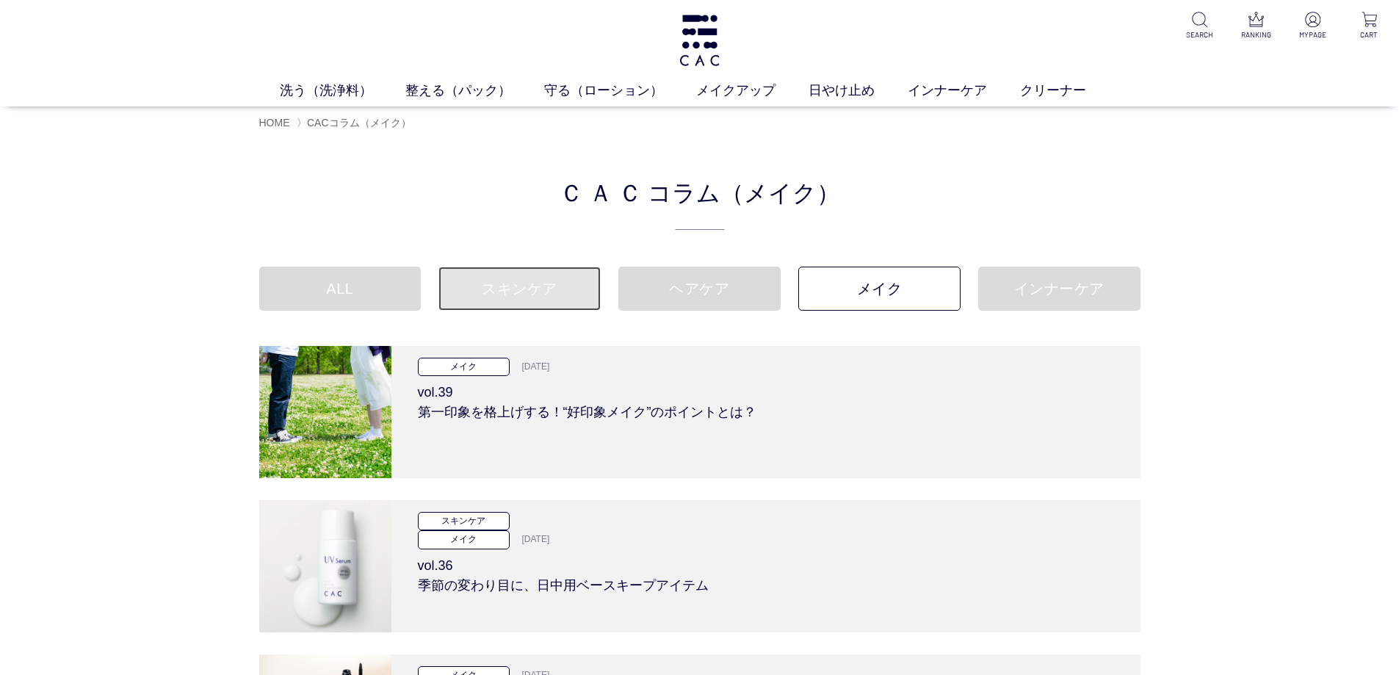
click at [549, 295] on link "スキンケア" at bounding box center [519, 289] width 162 height 44
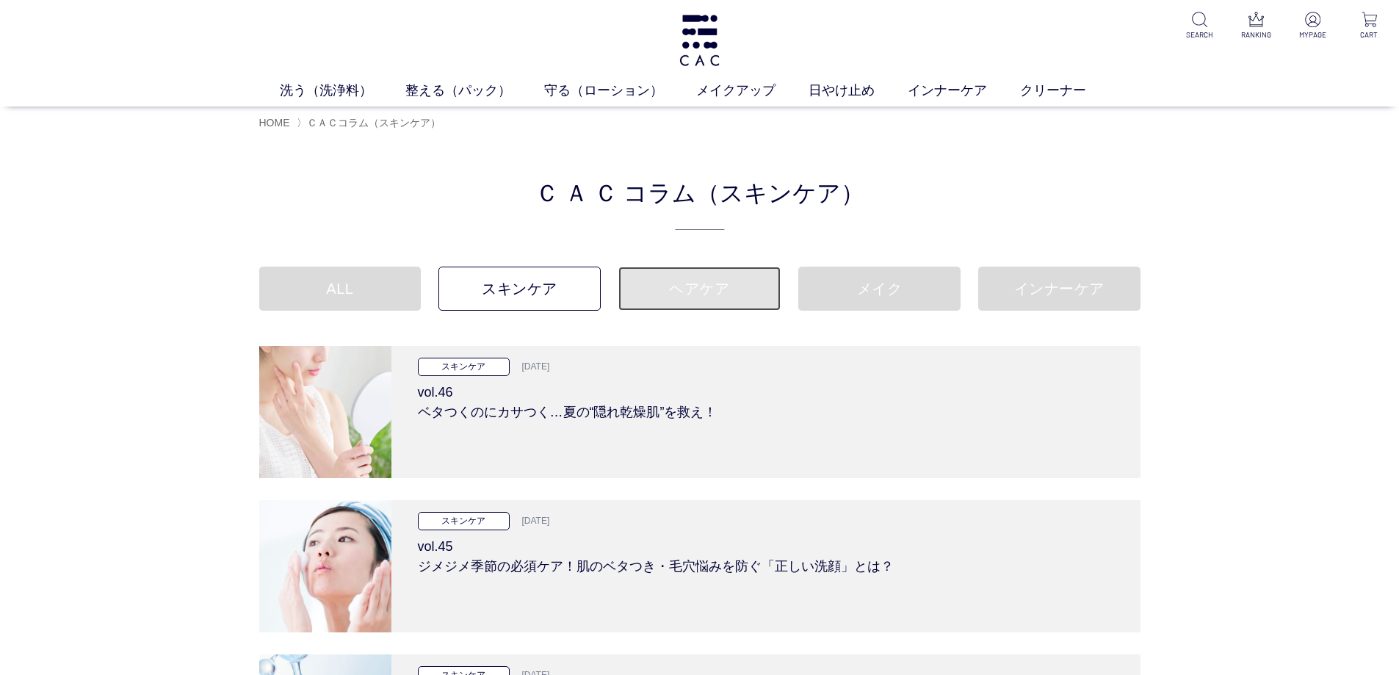
click at [679, 294] on link "ヘアケア" at bounding box center [699, 289] width 162 height 44
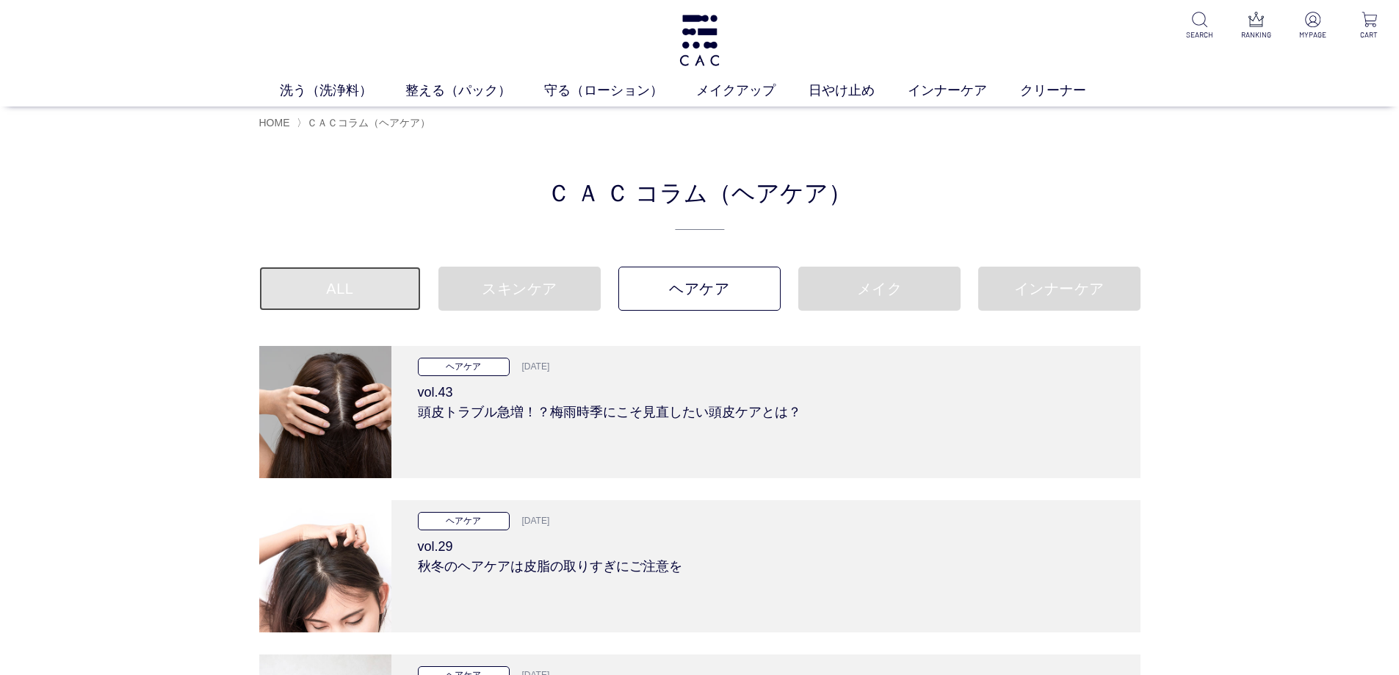
click at [379, 281] on link "ALL" at bounding box center [340, 289] width 162 height 44
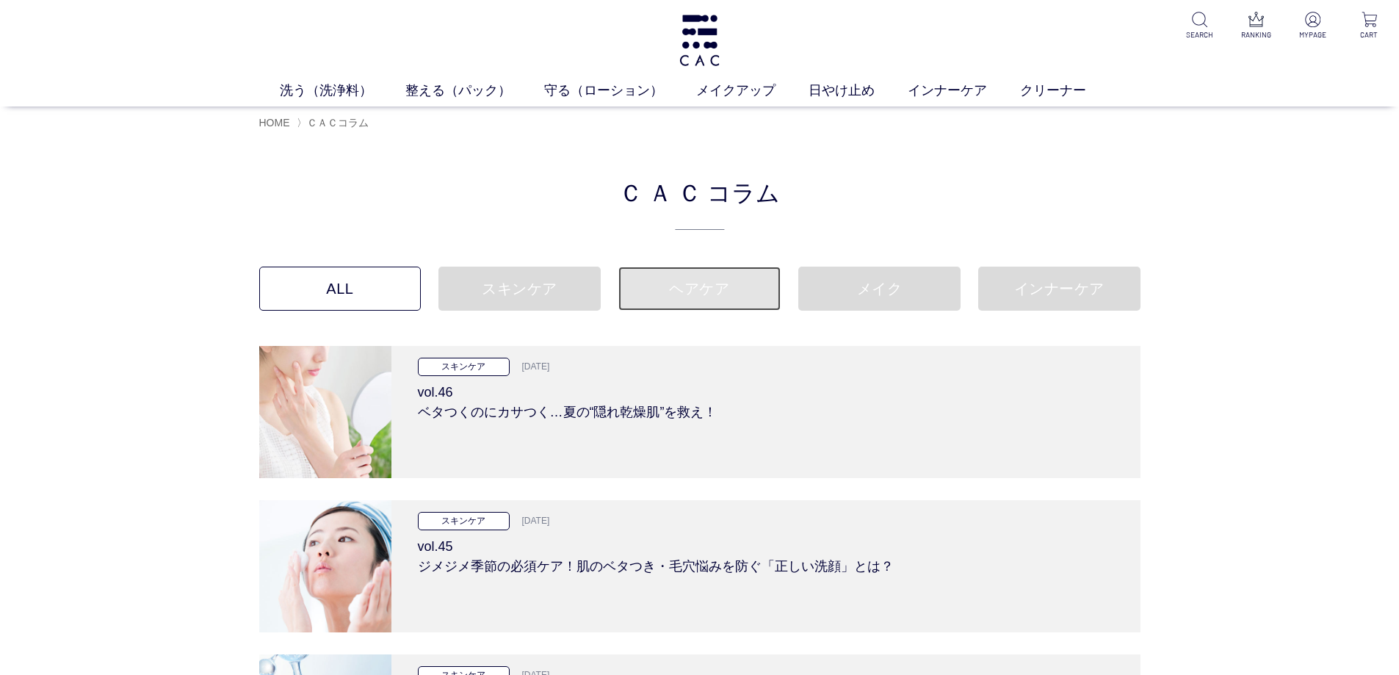
click at [669, 285] on link "ヘアケア" at bounding box center [699, 289] width 162 height 44
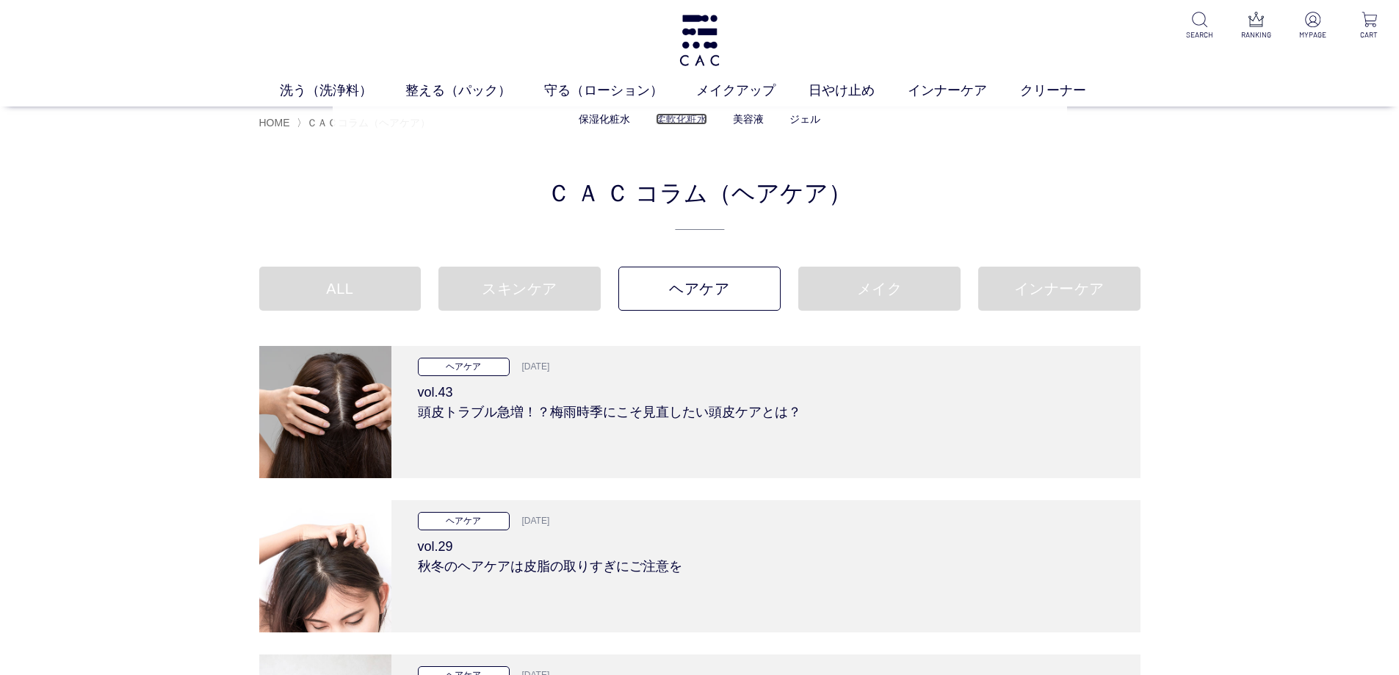
click at [666, 118] on link "柔軟化粧水" at bounding box center [681, 119] width 51 height 12
click at [537, 306] on link "スキンケア" at bounding box center [519, 289] width 162 height 44
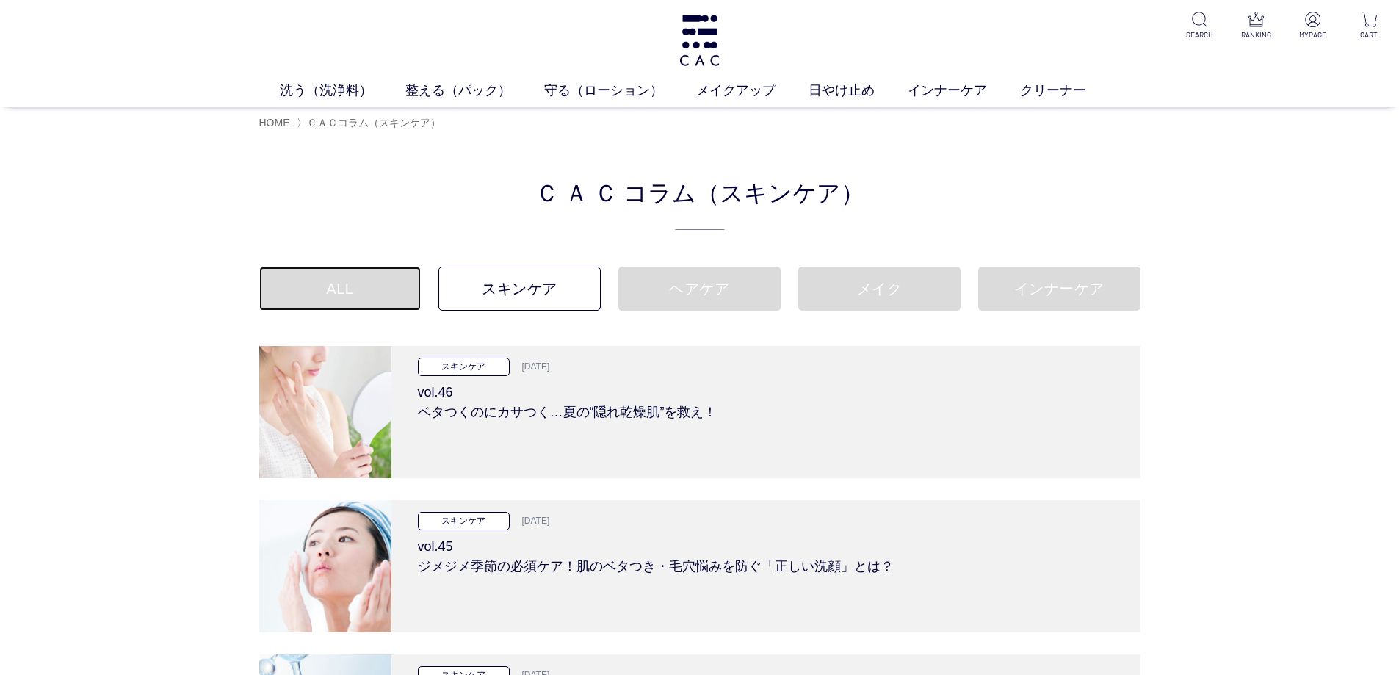
click at [371, 298] on link "ALL" at bounding box center [340, 289] width 162 height 44
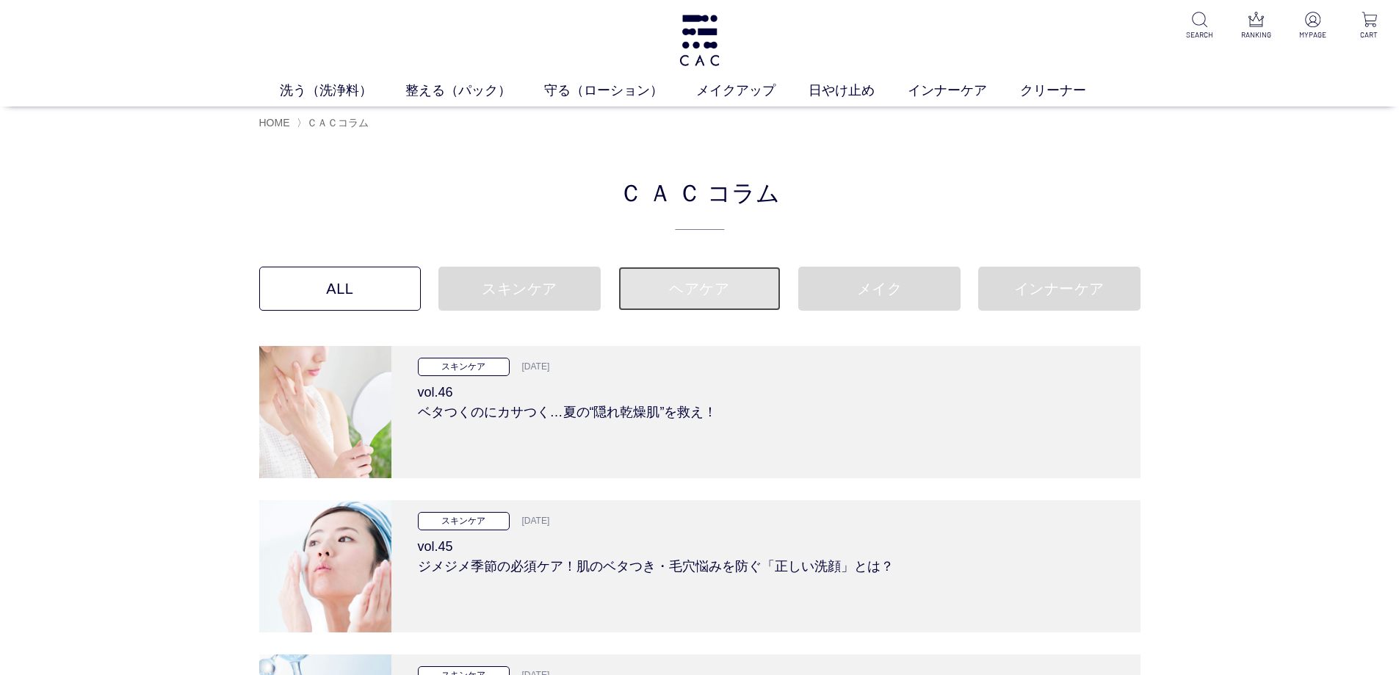
click at [706, 300] on link "ヘアケア" at bounding box center [699, 289] width 162 height 44
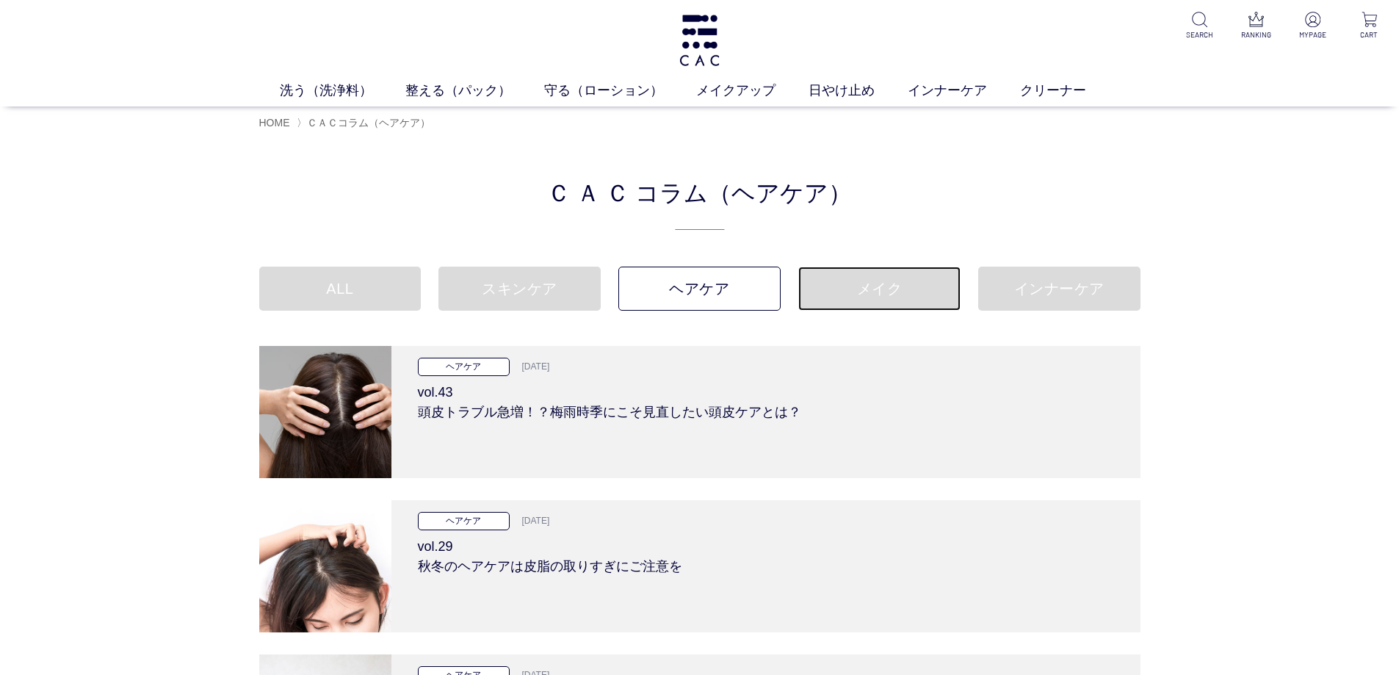
click at [894, 301] on link "メイク" at bounding box center [879, 289] width 162 height 44
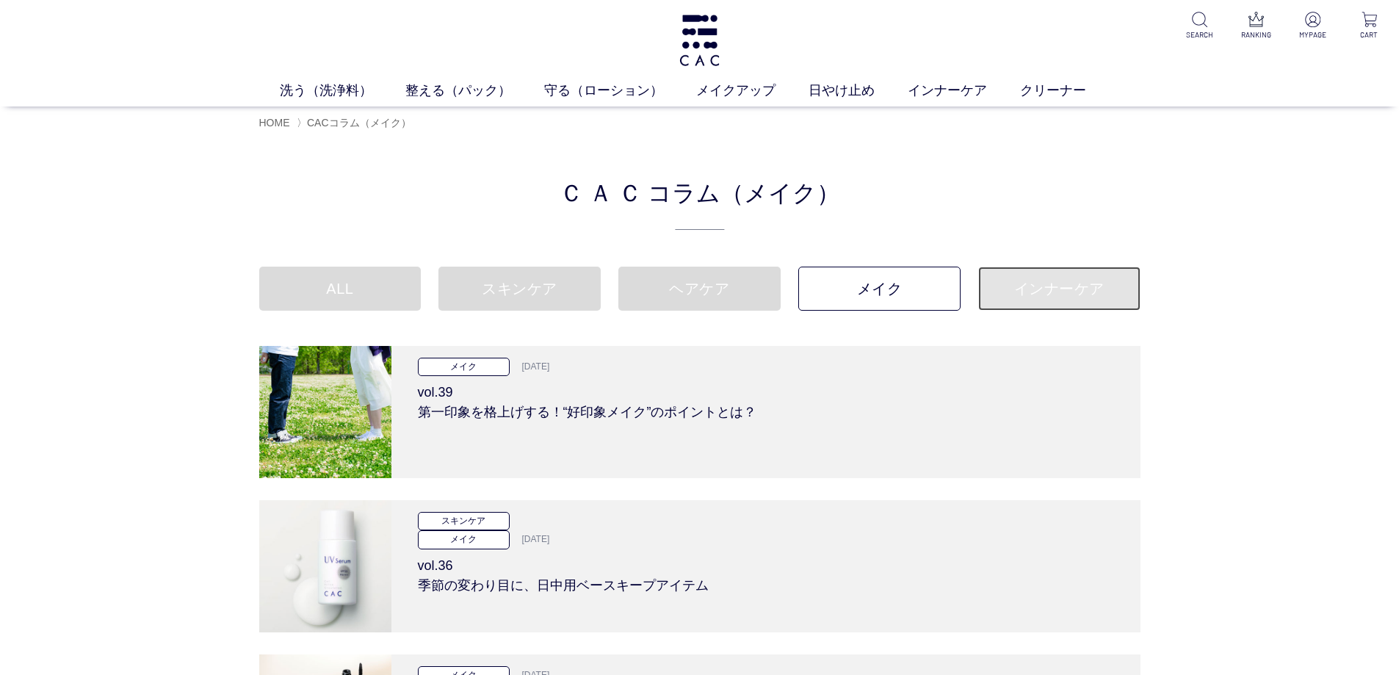
click at [1019, 287] on link "インナーケア" at bounding box center [1059, 289] width 162 height 44
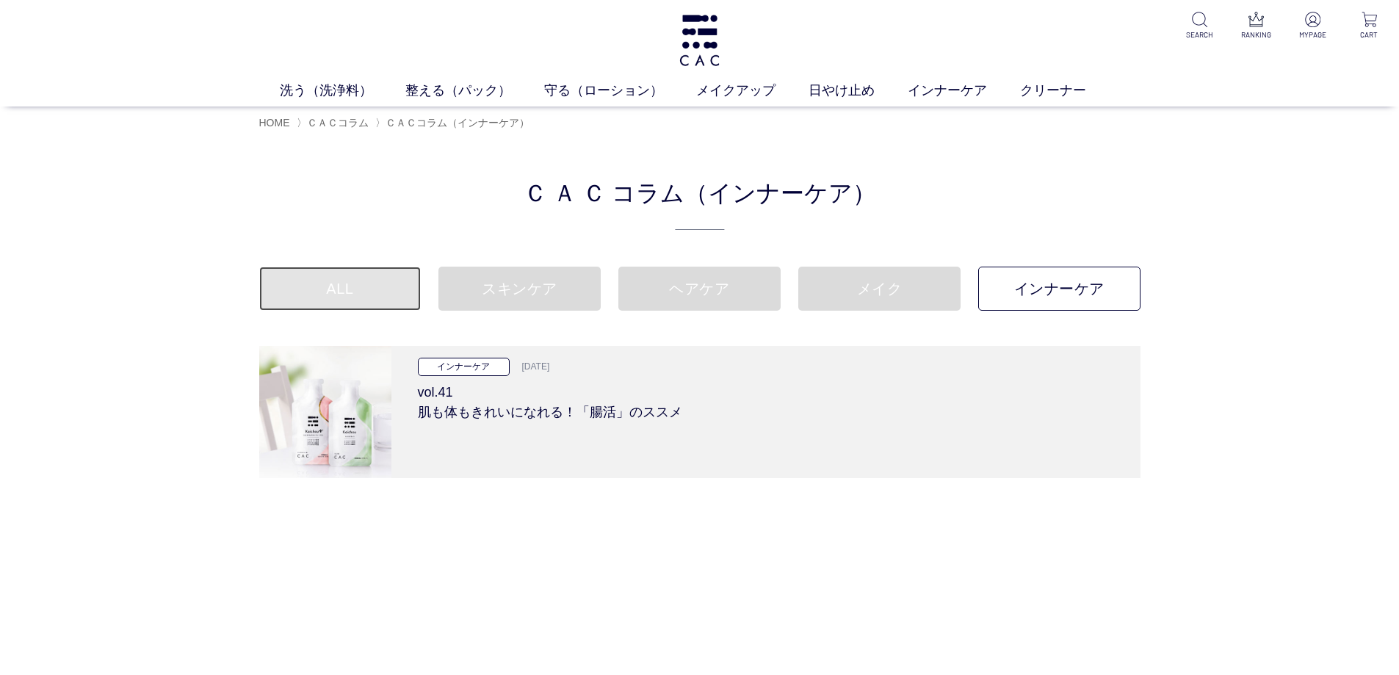
click at [376, 291] on link "ALL" at bounding box center [340, 289] width 162 height 44
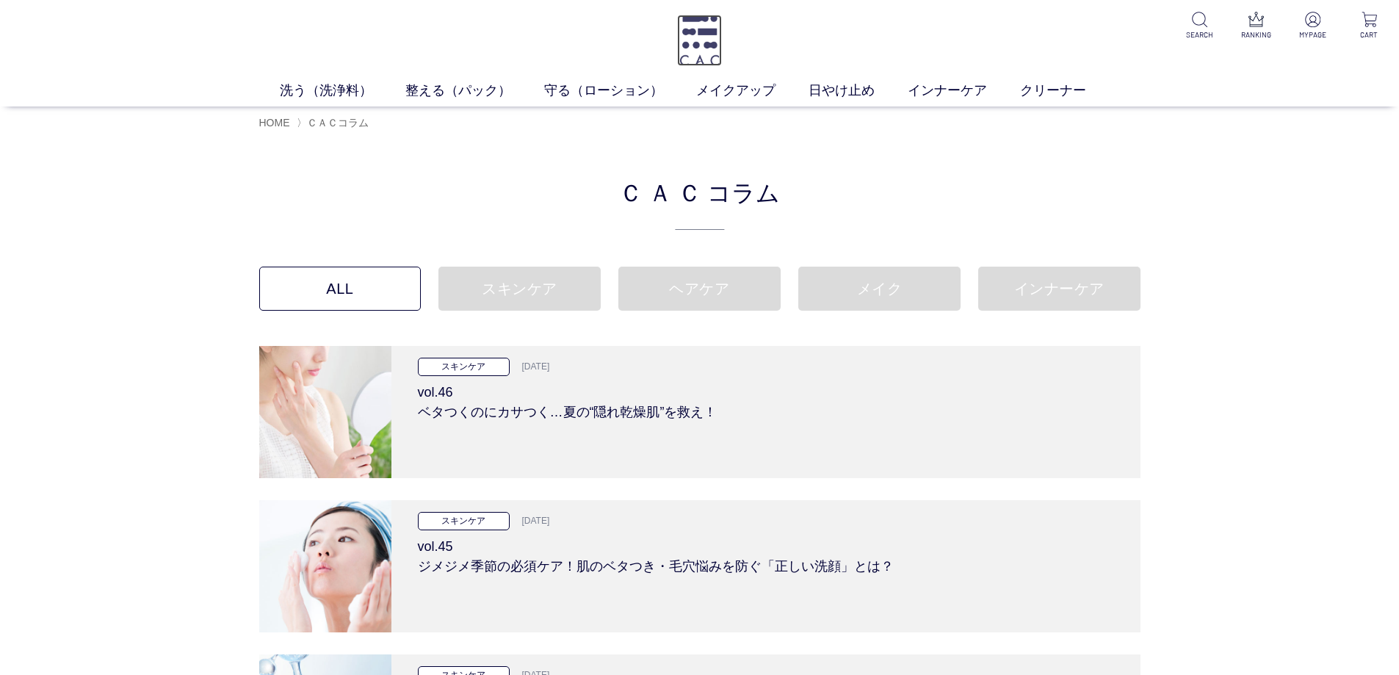
click at [687, 54] on img at bounding box center [699, 40] width 45 height 51
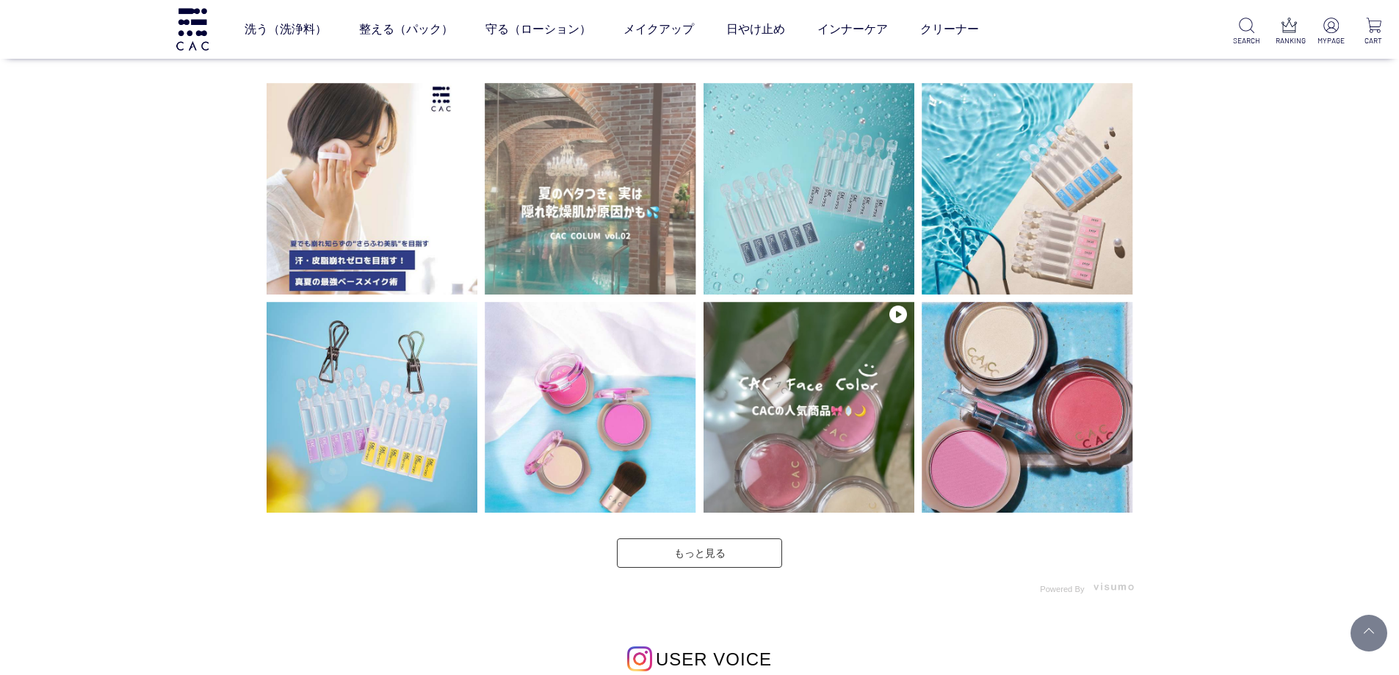
scroll to position [3525, 0]
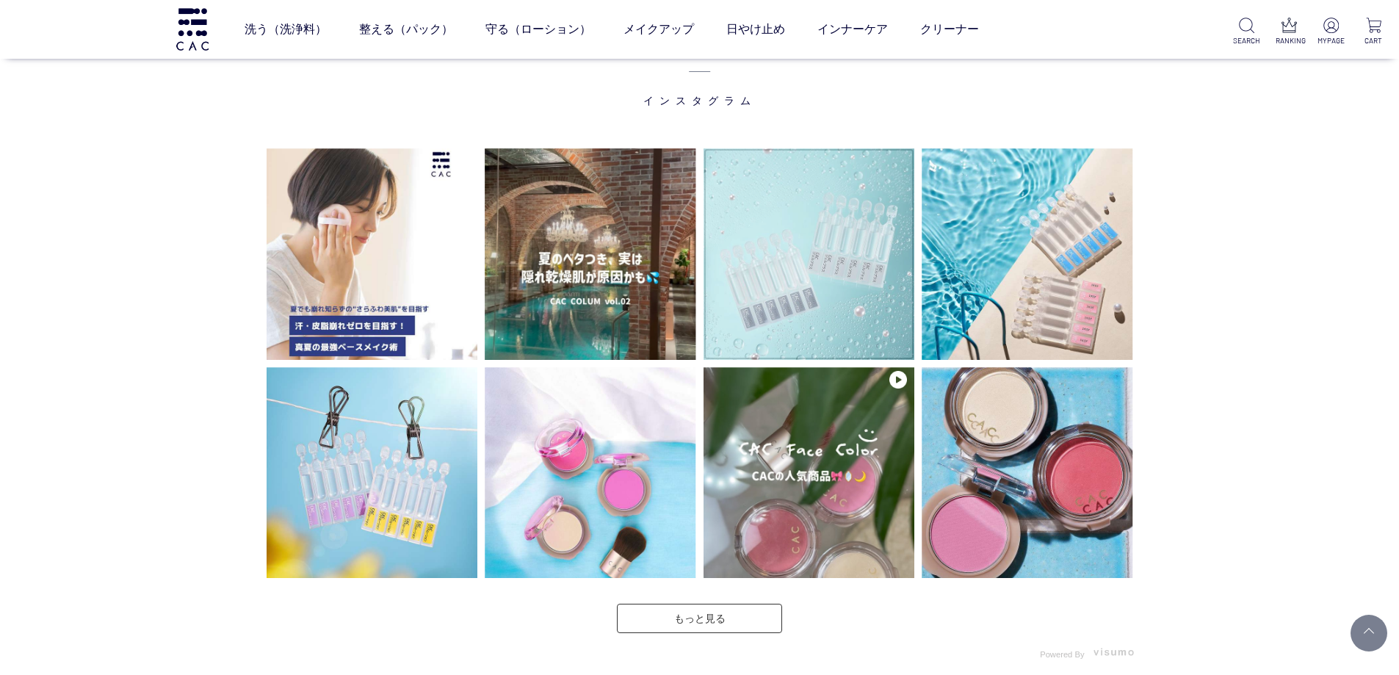
click at [815, 289] on img at bounding box center [810, 254] width 212 height 212
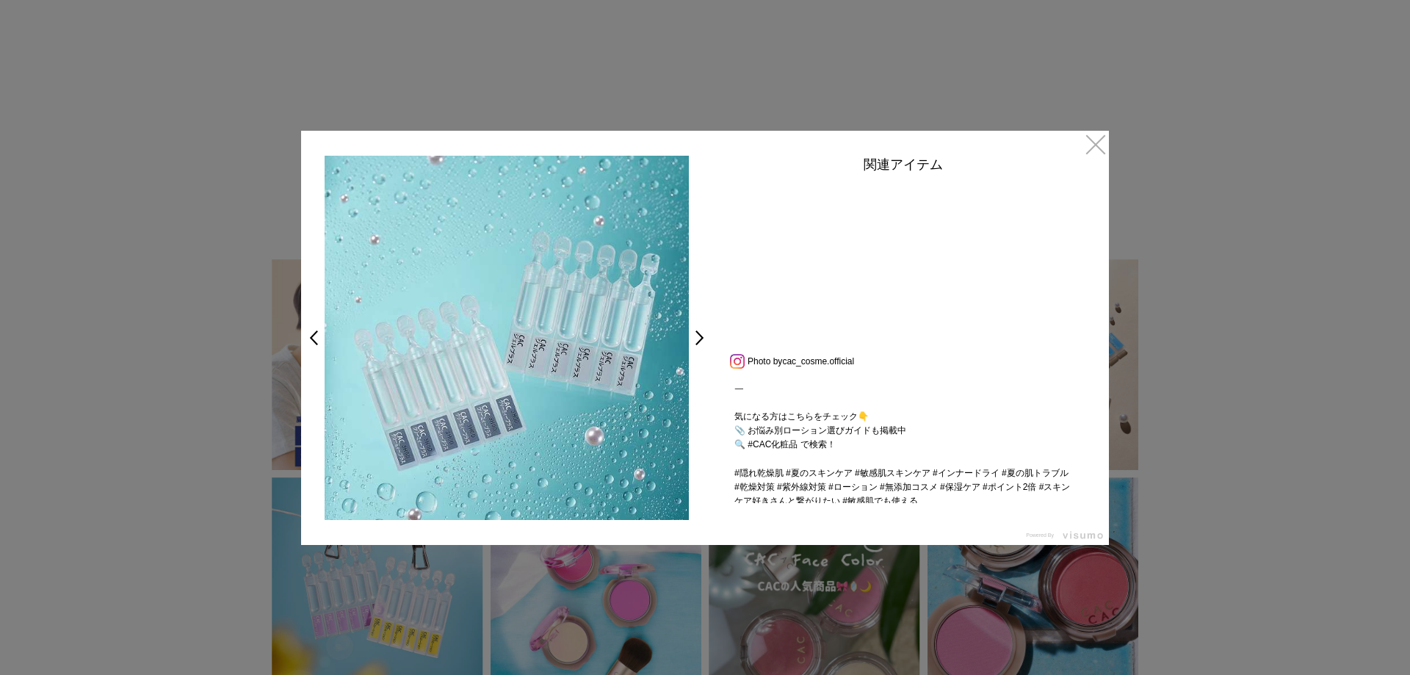
scroll to position [463, 0]
click at [1102, 142] on link "×" at bounding box center [1096, 144] width 26 height 26
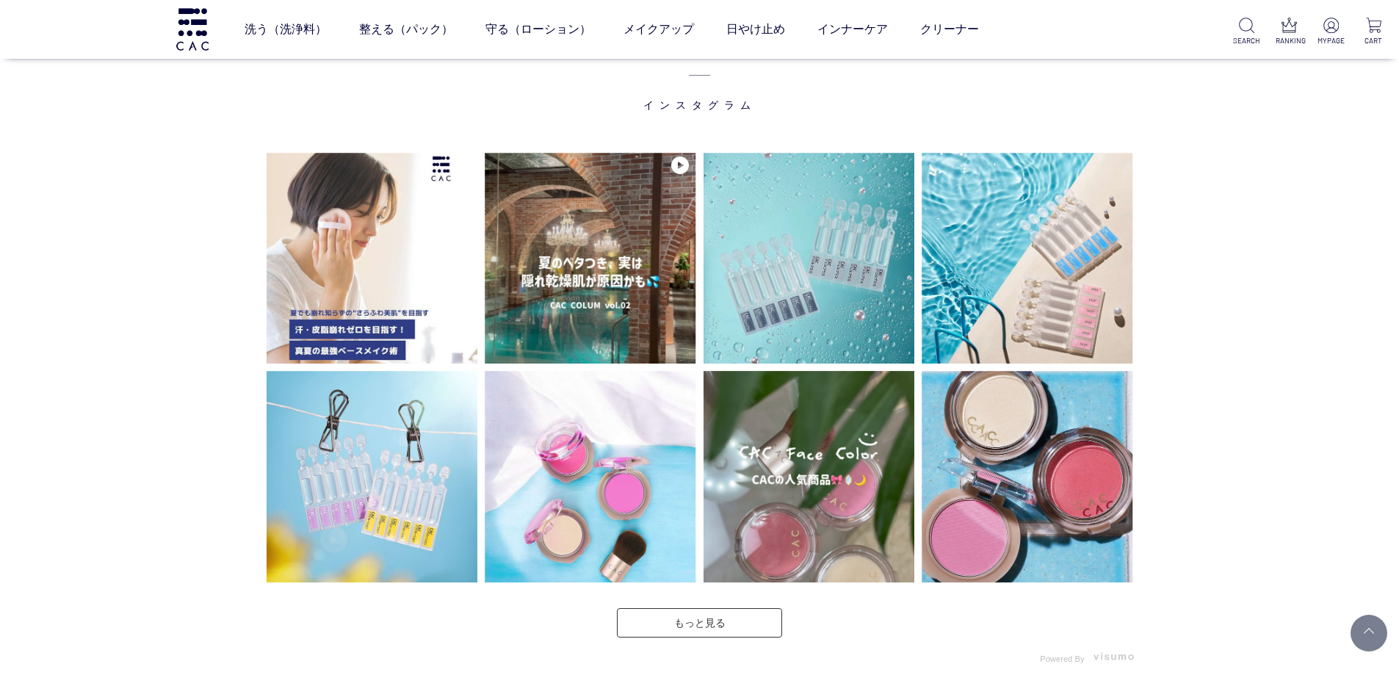
scroll to position [3521, 0]
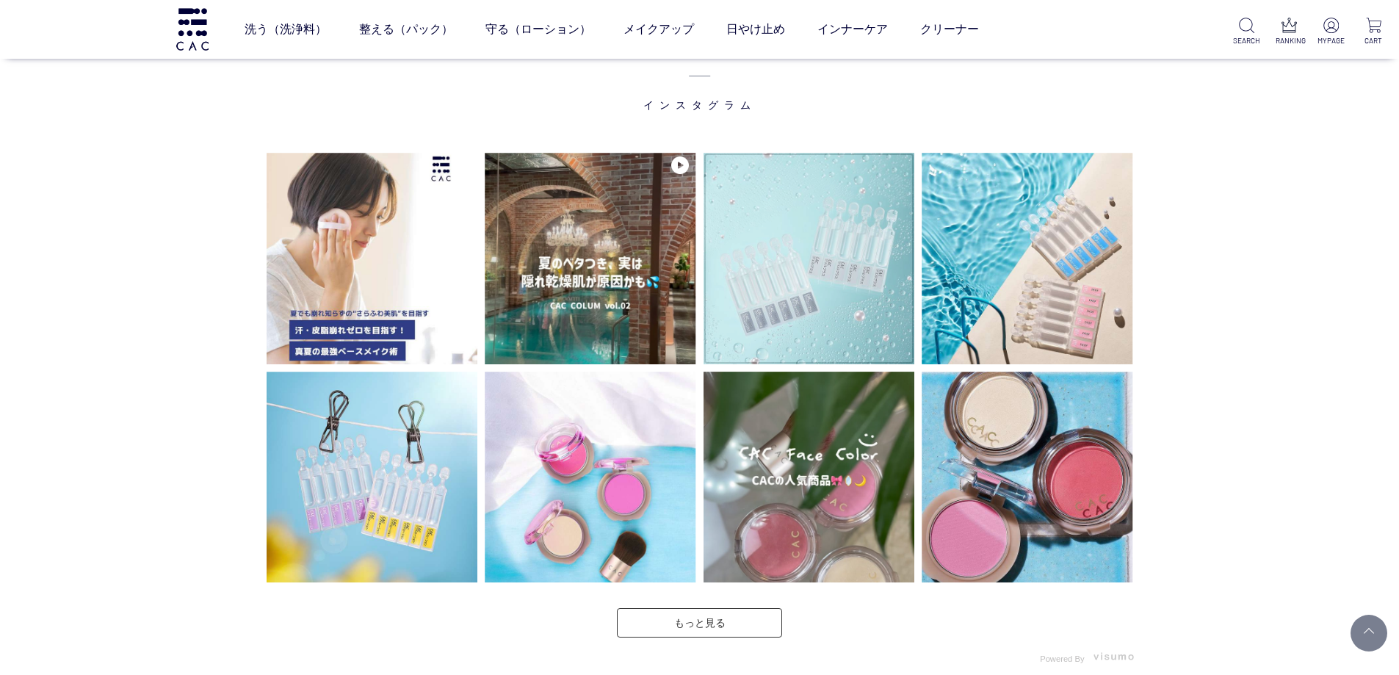
click at [791, 253] on img at bounding box center [810, 259] width 212 height 212
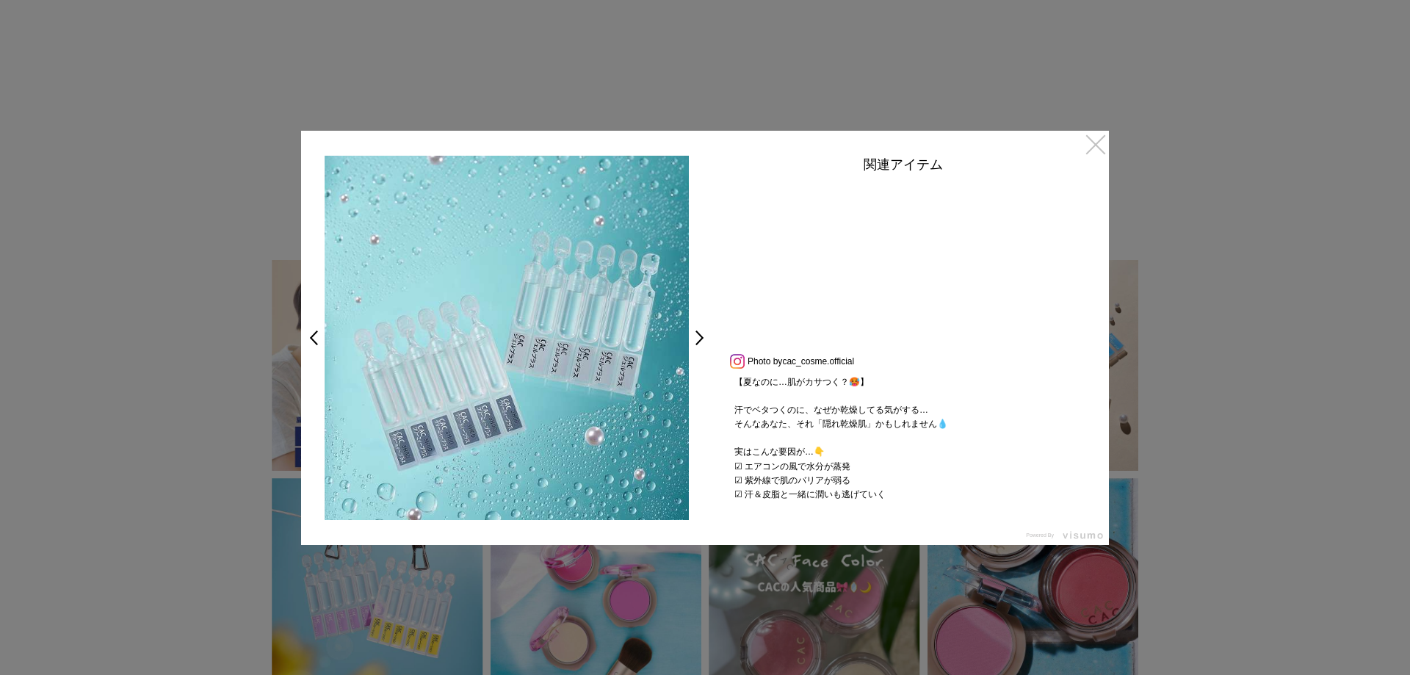
click at [1092, 143] on link "×" at bounding box center [1096, 144] width 26 height 26
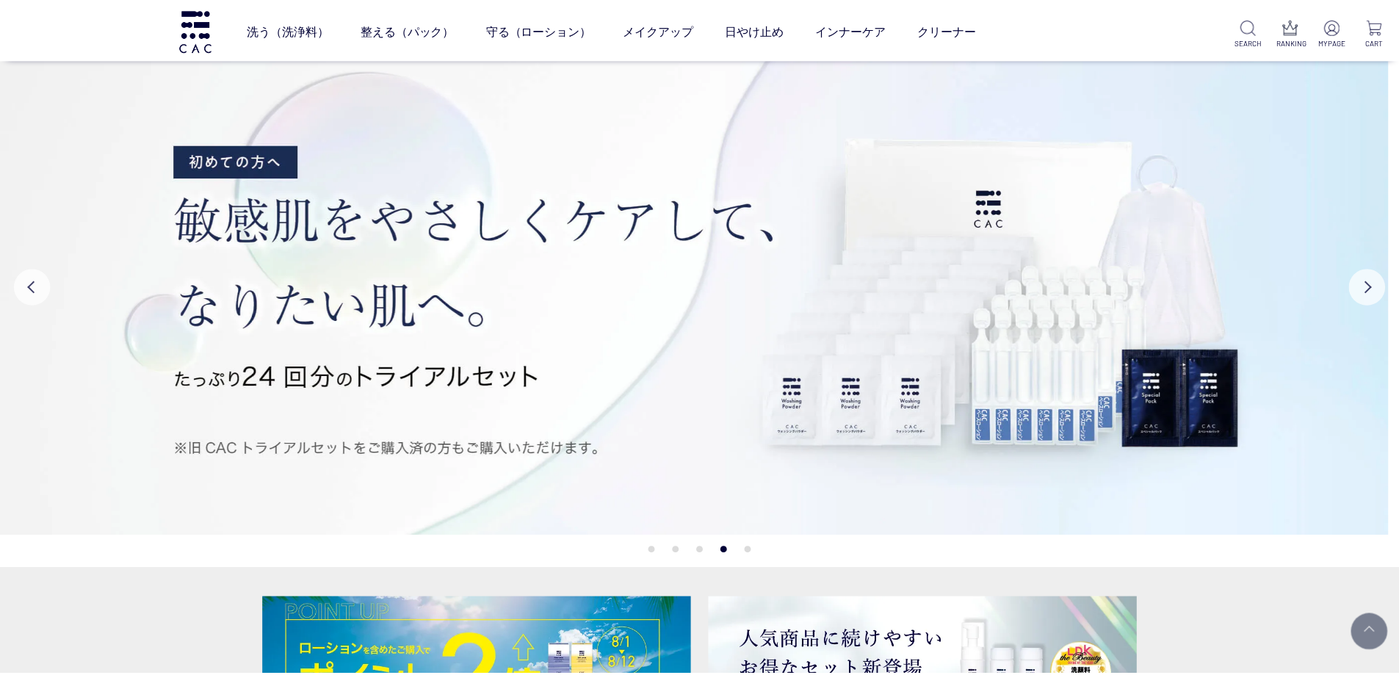
scroll to position [3521, 0]
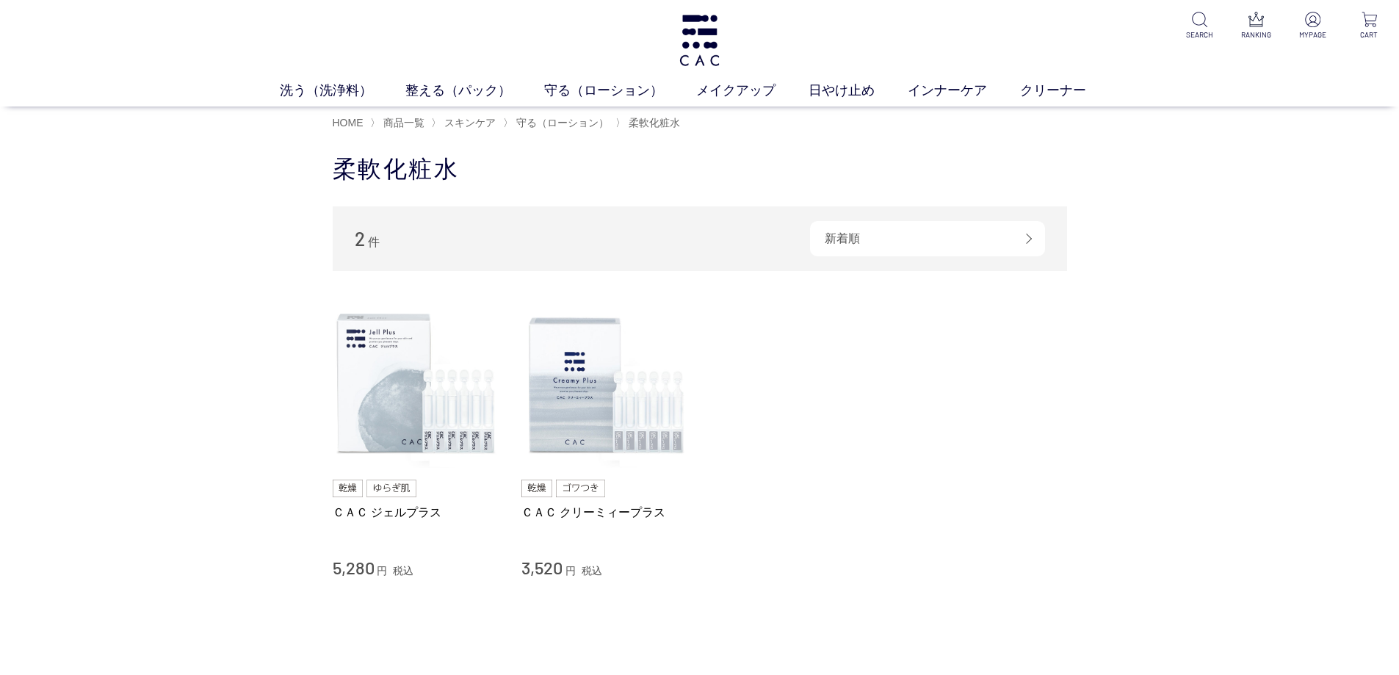
click at [728, 60] on div "洗う（洗浄料） 液体洗浄料 パウダー洗浄料 泡洗顔料 グッズ 整える（パック） フェイスパック ヘアパック 守る（ローション） 保湿化粧水 柔軟化粧水 美容液…" at bounding box center [699, 53] width 1399 height 106
click at [717, 53] on img at bounding box center [699, 40] width 45 height 51
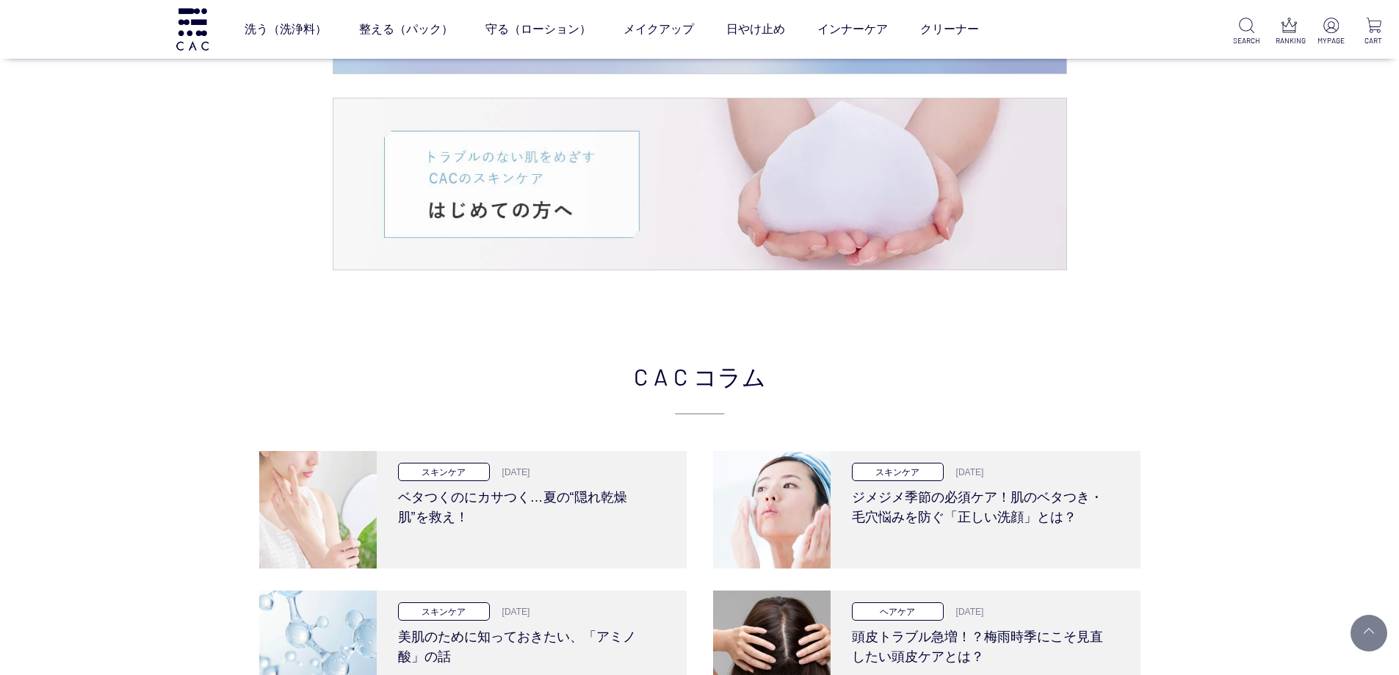
scroll to position [2350, 0]
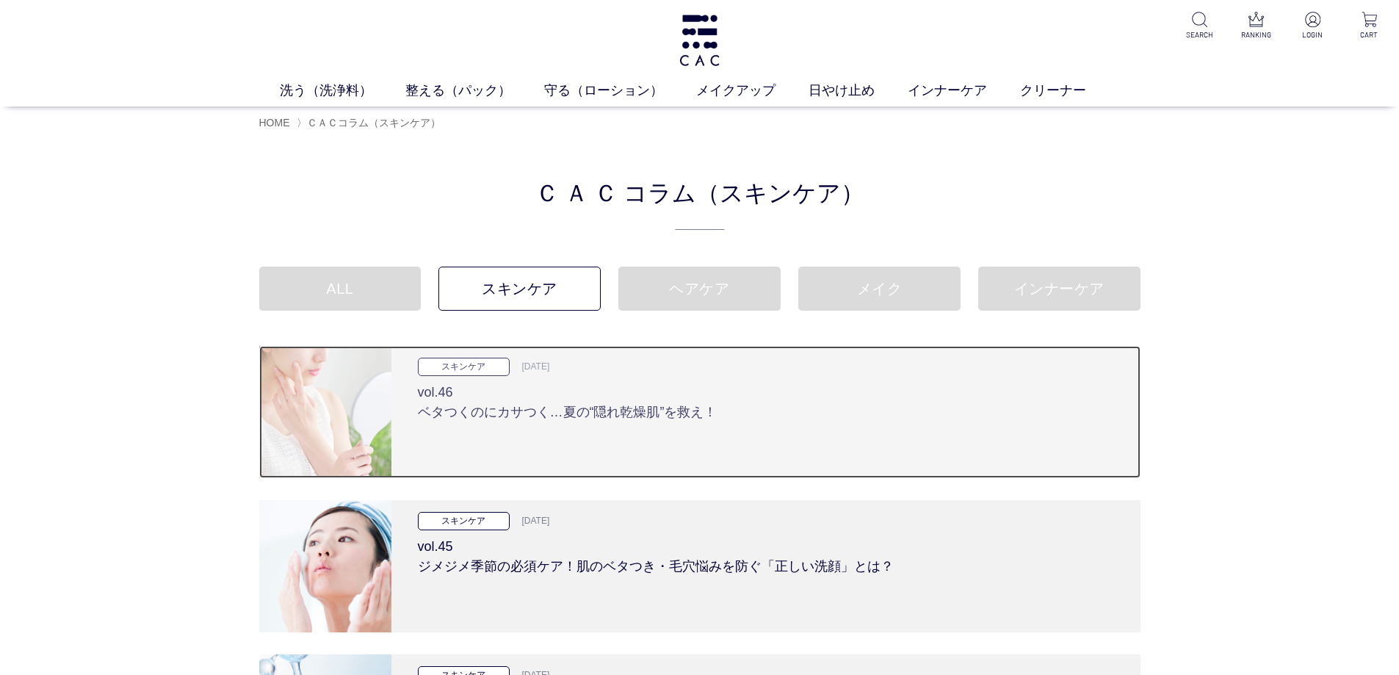
click at [480, 420] on h3 "vol.46 ベタつくのにカサつく…夏の“隠れ乾燥肌”を救え！" at bounding box center [766, 399] width 696 height 46
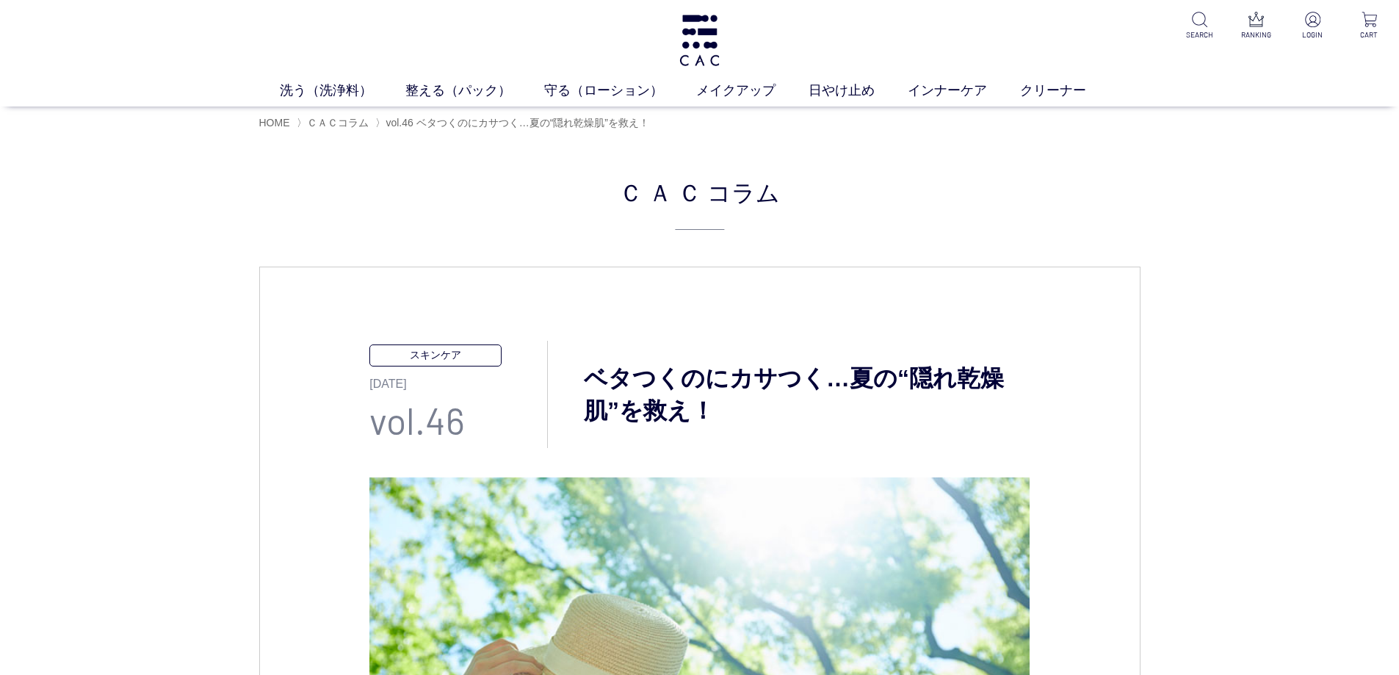
drag, startPoint x: 369, startPoint y: 231, endPoint x: 376, endPoint y: 190, distance: 41.1
click at [606, 117] on link "ベース" at bounding box center [599, 119] width 31 height 12
